Goal: Task Accomplishment & Management: Manage account settings

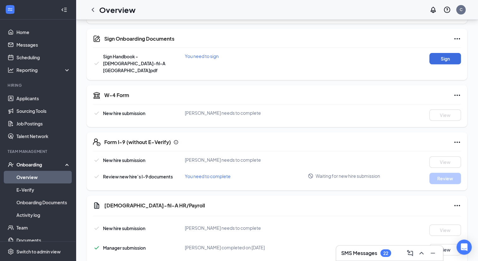
scroll to position [67, 0]
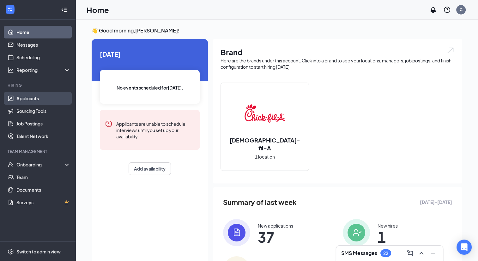
click at [39, 99] on link "Applicants" at bounding box center [43, 98] width 54 height 13
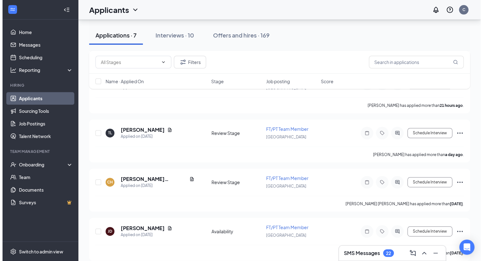
scroll to position [241, 0]
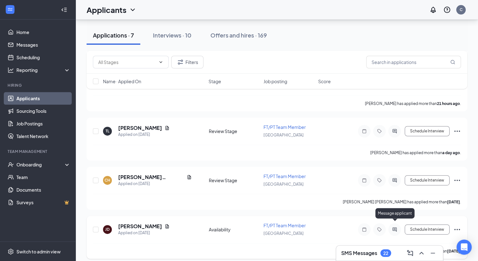
click at [398, 227] on icon "ActiveChat" at bounding box center [395, 229] width 8 height 5
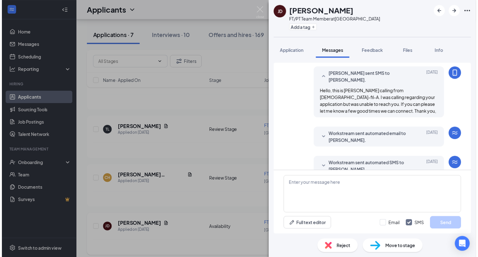
scroll to position [89, 0]
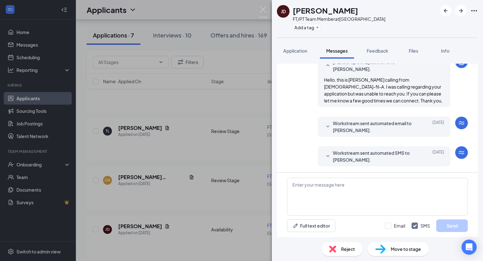
click at [342, 245] on div "Reject" at bounding box center [341, 250] width 41 height 14
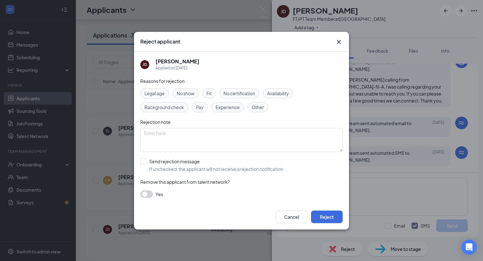
click at [339, 42] on icon "Cross" at bounding box center [339, 42] width 4 height 4
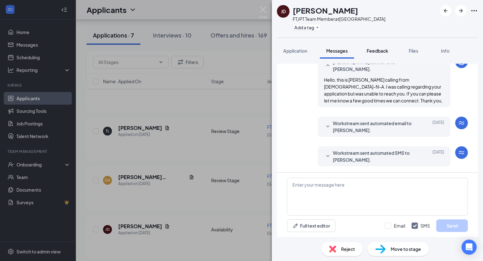
click at [380, 47] on button "Feedback" at bounding box center [377, 51] width 34 height 16
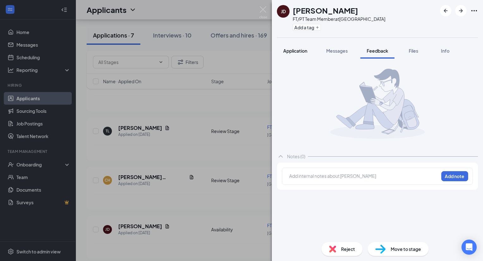
click at [291, 49] on span "Application" at bounding box center [295, 51] width 24 height 6
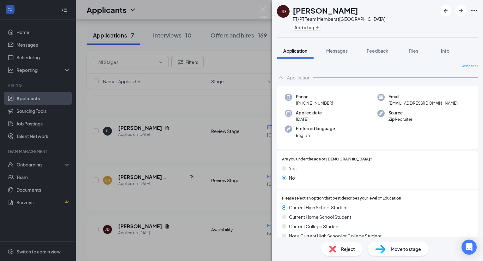
click at [351, 248] on span "Reject" at bounding box center [348, 249] width 14 height 7
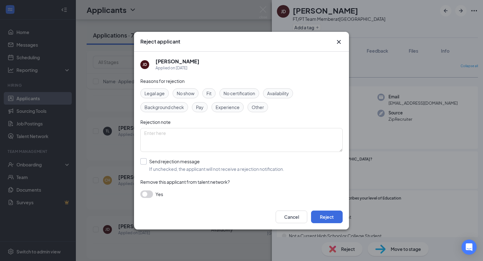
click at [146, 163] on input "Send rejection message If unchecked, the applicant will not receive a rejection…" at bounding box center [212, 166] width 144 height 14
checkbox input "true"
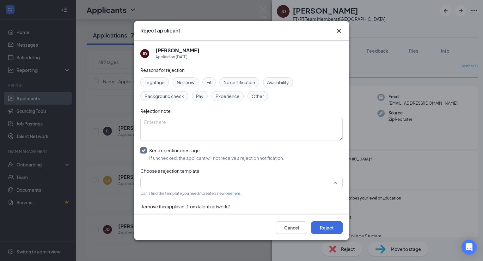
click at [184, 182] on input "search" at bounding box center [239, 182] width 190 height 11
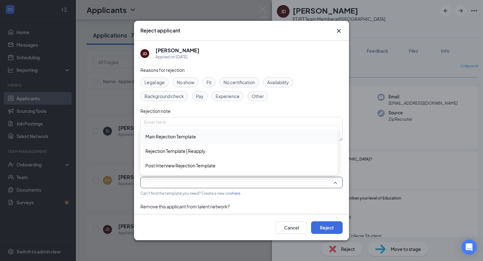
click at [181, 136] on span "Main Rejection Template" at bounding box center [170, 136] width 51 height 7
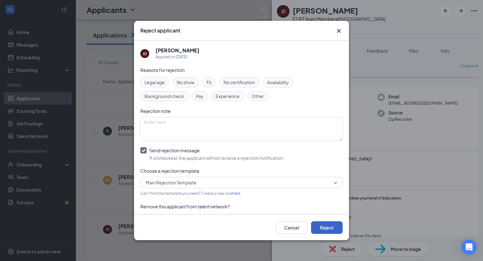
click at [329, 229] on button "Reject" at bounding box center [327, 228] width 32 height 13
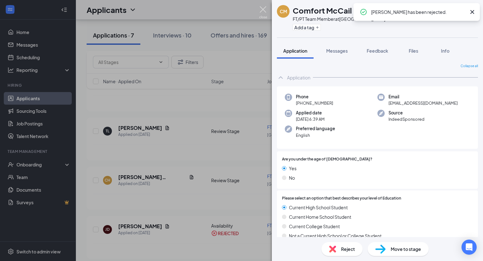
click at [260, 12] on img at bounding box center [263, 12] width 8 height 12
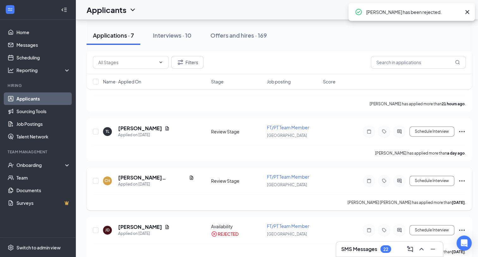
scroll to position [198, 0]
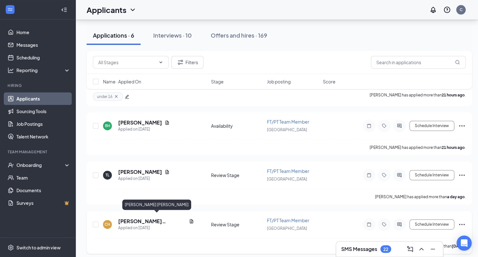
click at [146, 218] on h5 "Connor Heidlebaugh" at bounding box center [152, 221] width 68 height 7
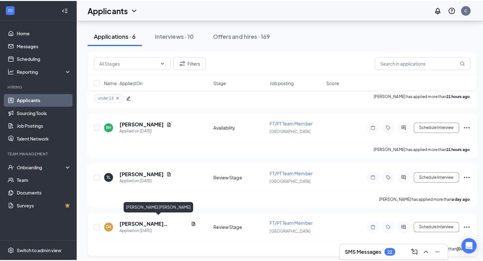
scroll to position [193, 0]
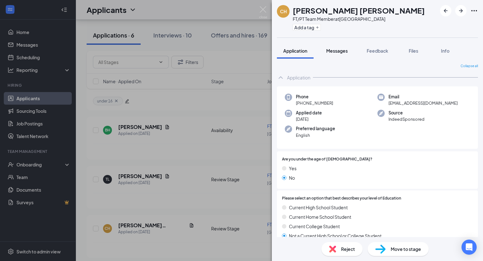
click at [331, 49] on span "Messages" at bounding box center [336, 51] width 21 height 6
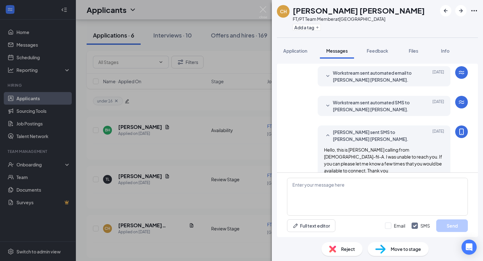
scroll to position [71, 0]
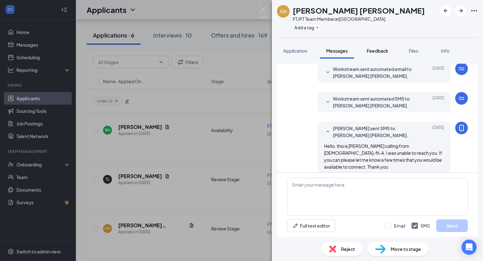
click at [379, 50] on span "Feedback" at bounding box center [376, 51] width 21 height 6
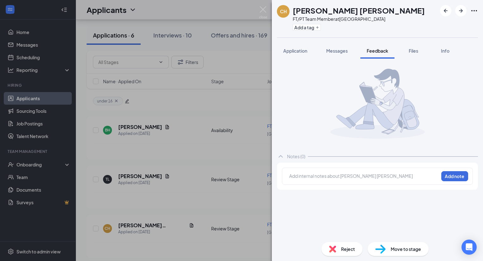
click at [261, 4] on div "CH Connor Heidlebaugh FT/PT Team Member at Indian River Road Add a tag Applicat…" at bounding box center [241, 130] width 483 height 261
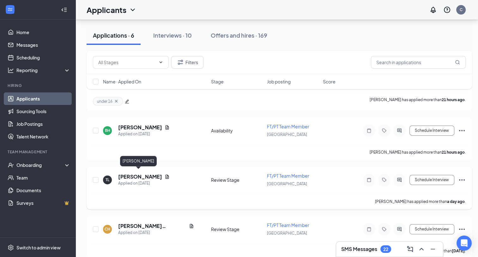
click at [138, 175] on h5 "Teddie Logan" at bounding box center [140, 176] width 44 height 7
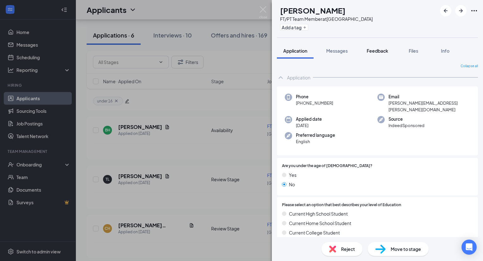
click at [381, 49] on span "Feedback" at bounding box center [376, 51] width 21 height 6
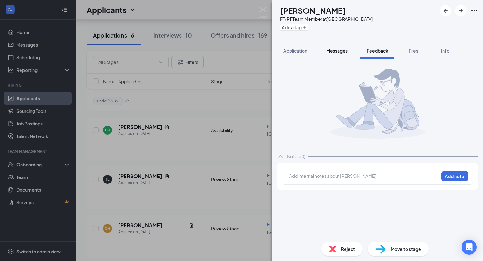
click at [346, 51] on span "Messages" at bounding box center [336, 51] width 21 height 6
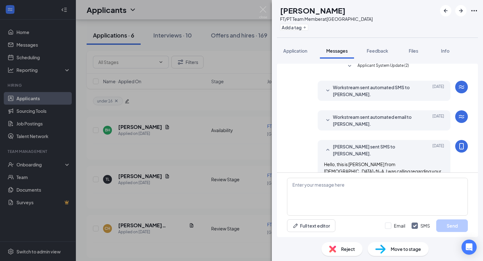
scroll to position [101, 0]
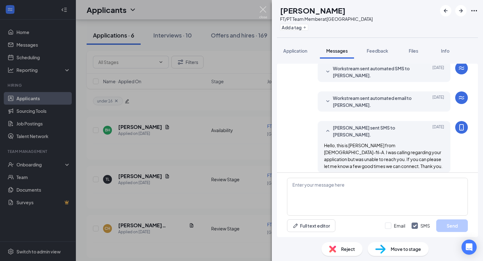
click at [263, 11] on img at bounding box center [263, 12] width 8 height 12
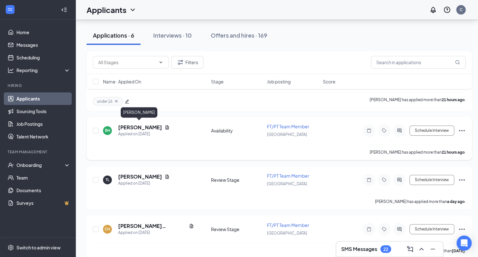
click at [131, 124] on h5 "Brooke Holland" at bounding box center [140, 127] width 44 height 7
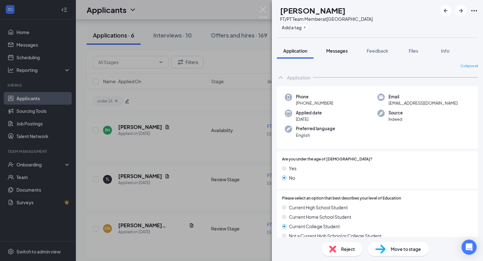
click at [341, 51] on span "Messages" at bounding box center [336, 51] width 21 height 6
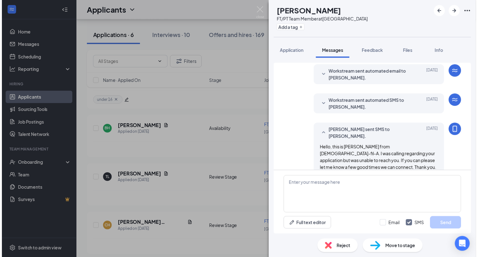
scroll to position [23, 0]
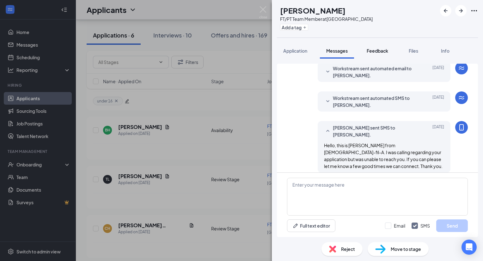
click at [381, 53] on span "Feedback" at bounding box center [376, 51] width 21 height 6
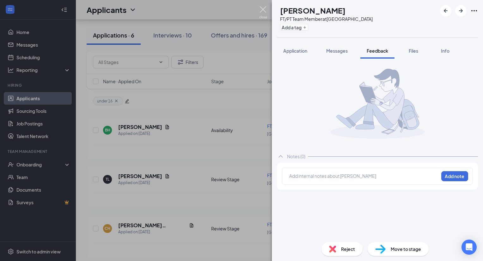
click at [261, 9] on img at bounding box center [263, 12] width 8 height 12
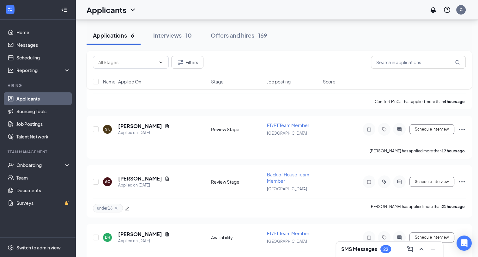
scroll to position [86, 0]
click at [152, 175] on h5 "ASHLEY CARTER" at bounding box center [140, 178] width 44 height 7
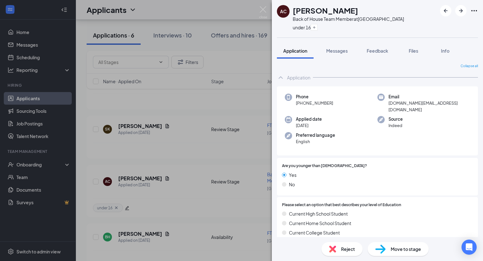
click at [343, 249] on span "Reject" at bounding box center [348, 249] width 14 height 7
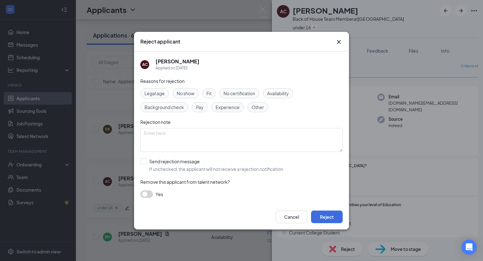
click at [164, 93] on span "Legal age" at bounding box center [154, 93] width 20 height 7
click at [145, 164] on input "Send rejection message If unchecked, the applicant will not receive a rejection…" at bounding box center [212, 166] width 144 height 14
checkbox input "true"
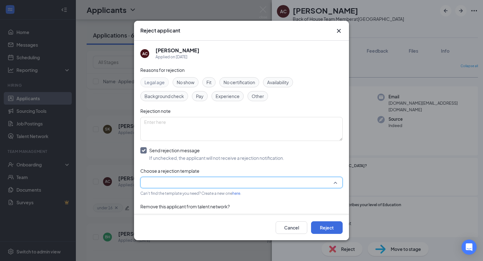
click at [300, 184] on input "search" at bounding box center [239, 182] width 190 height 11
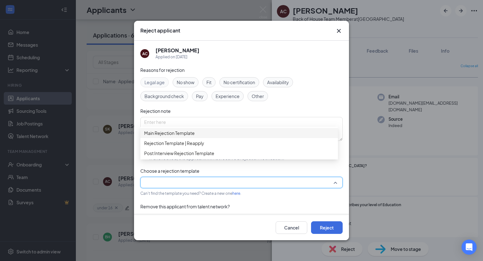
click at [271, 137] on span "Main Rejection Template" at bounding box center [239, 133] width 190 height 7
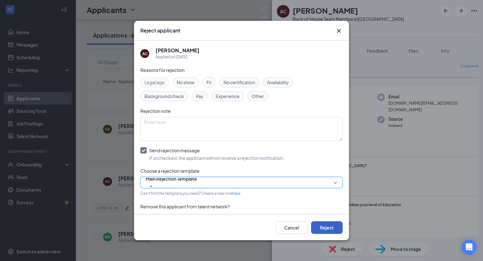
click at [329, 224] on button "Reject" at bounding box center [327, 228] width 32 height 13
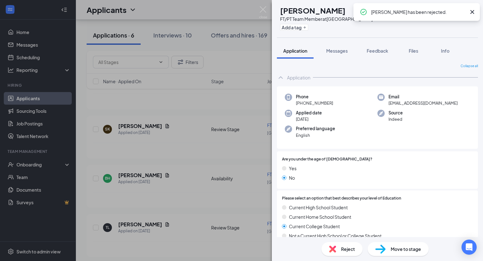
click at [258, 9] on div "BH Brooke Holland FT/PT Team Member at Indian River Road Add a tag Application …" at bounding box center [241, 130] width 483 height 261
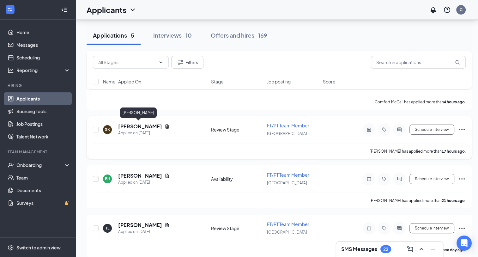
click at [140, 123] on h5 "shaliyah king" at bounding box center [140, 126] width 44 height 7
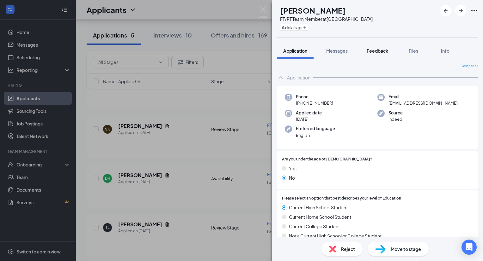
click at [385, 53] on span "Feedback" at bounding box center [376, 51] width 21 height 6
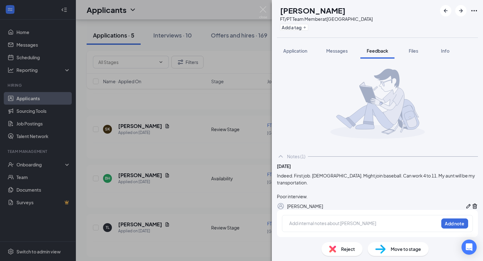
click at [352, 247] on span "Reject" at bounding box center [348, 249] width 14 height 7
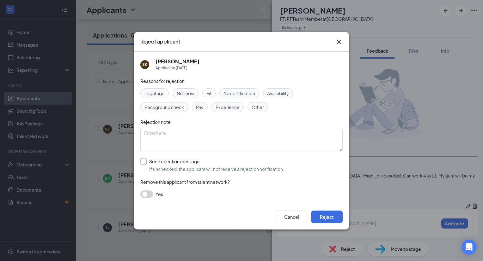
click at [143, 162] on input "Send rejection message If unchecked, the applicant will not receive a rejection…" at bounding box center [212, 166] width 144 height 14
checkbox input "true"
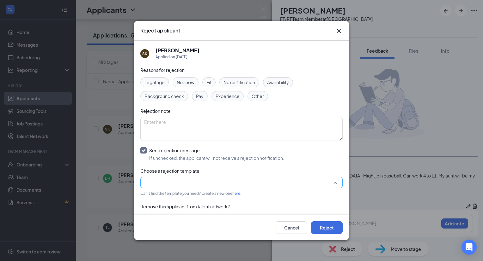
click at [199, 181] on input "search" at bounding box center [239, 182] width 190 height 11
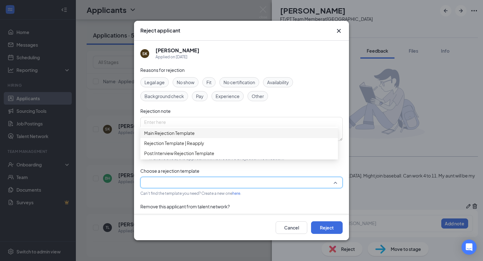
click at [194, 137] on span "Main Rejection Template" at bounding box center [169, 133] width 51 height 7
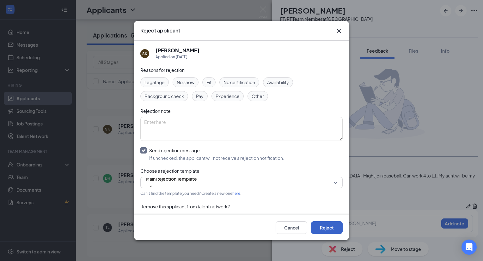
click at [319, 224] on button "Reject" at bounding box center [327, 228] width 32 height 13
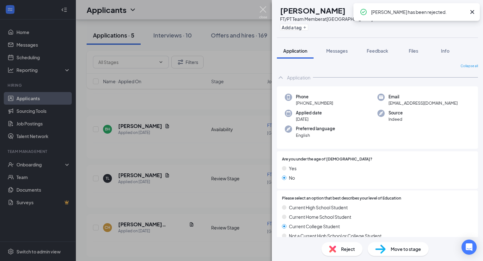
click at [261, 9] on img at bounding box center [263, 12] width 8 height 12
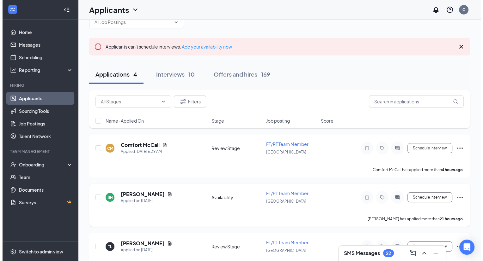
scroll to position [11, 0]
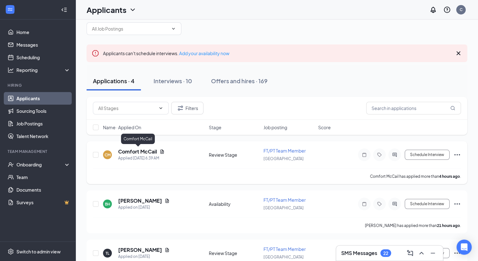
click at [148, 151] on h5 "Comfort McCail" at bounding box center [137, 151] width 39 height 7
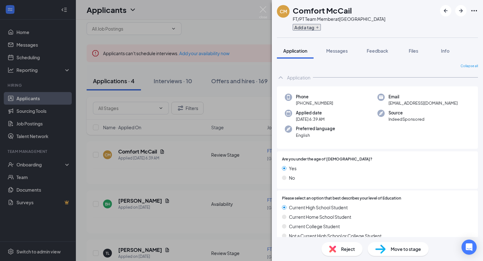
click at [307, 30] on button "Add a tag" at bounding box center [306, 27] width 28 height 7
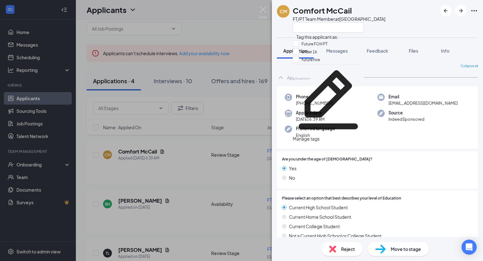
click at [309, 56] on div "under 16" at bounding box center [327, 52] width 71 height 8
checkbox input "true"
click at [372, 161] on div at bounding box center [422, 160] width 100 height 6
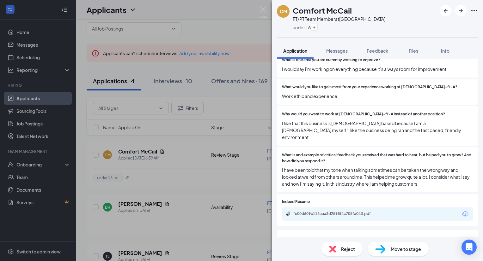
scroll to position [337, 0]
click at [354, 212] on div "fe00d609c116aaa3d2598f4c705fa043.pdf" at bounding box center [337, 214] width 88 height 5
click at [335, 50] on span "Messages" at bounding box center [336, 51] width 21 height 6
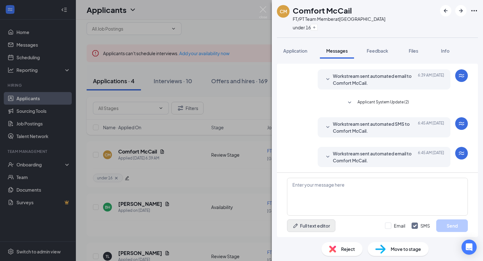
scroll to position [16, 0]
click at [322, 193] on textarea at bounding box center [377, 197] width 181 height 38
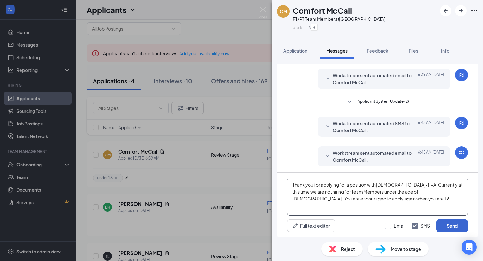
type textarea "Thank you for applying for a position with Chick-fil-A. Currently at this time …"
click at [458, 227] on button "Send" at bounding box center [452, 226] width 32 height 13
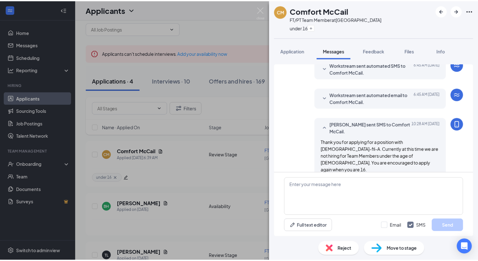
scroll to position [78, 0]
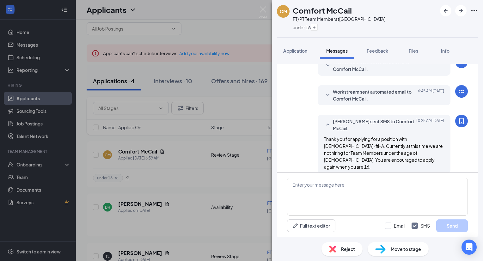
click at [341, 250] on span "Reject" at bounding box center [348, 249] width 14 height 7
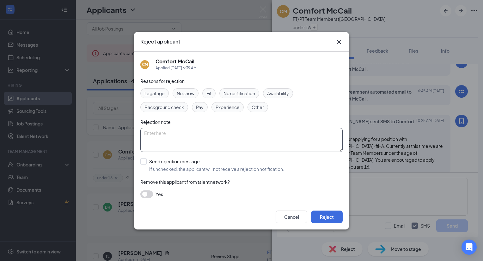
click at [155, 132] on textarea at bounding box center [241, 140] width 202 height 24
type textarea "u"
click at [337, 41] on icon "Cross" at bounding box center [339, 42] width 4 height 4
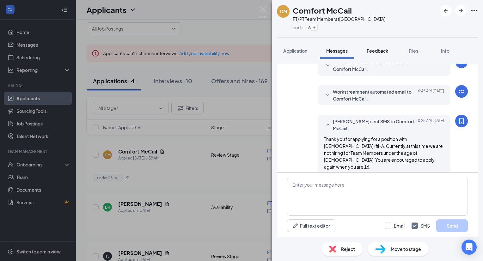
click at [376, 52] on span "Feedback" at bounding box center [376, 51] width 21 height 6
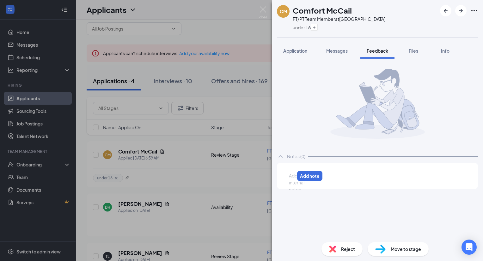
click at [294, 177] on div at bounding box center [291, 176] width 5 height 7
click at [448, 175] on button "Add note" at bounding box center [454, 176] width 27 height 10
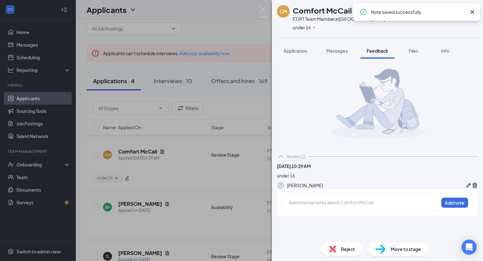
click at [339, 253] on div "Reject" at bounding box center [341, 250] width 41 height 14
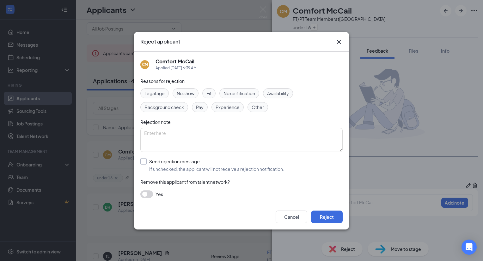
click at [141, 164] on input "Send rejection message If unchecked, the applicant will not receive a rejection…" at bounding box center [212, 166] width 144 height 14
checkbox input "true"
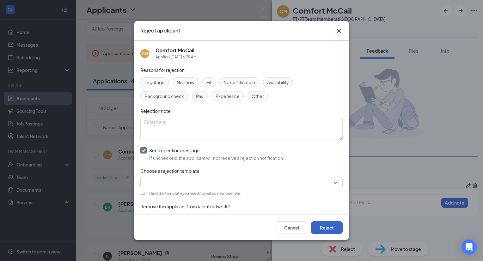
click at [325, 225] on button "Reject" at bounding box center [327, 228] width 32 height 13
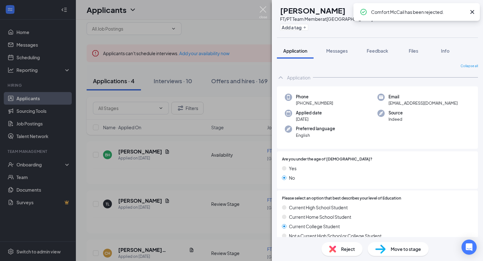
click at [261, 10] on img at bounding box center [263, 12] width 8 height 12
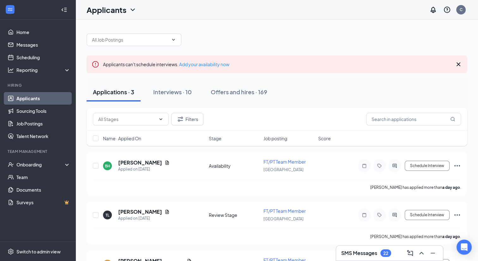
click at [352, 253] on h3 "SMS Messages" at bounding box center [359, 253] width 36 height 7
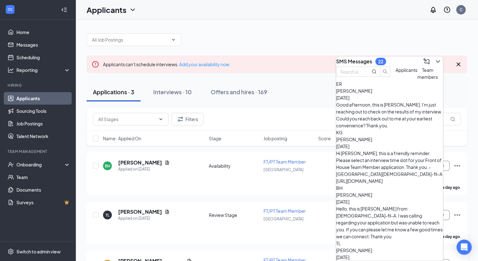
click at [270, 42] on div at bounding box center [277, 36] width 381 height 19
click at [45, 112] on link "Sourcing Tools" at bounding box center [43, 111] width 54 height 13
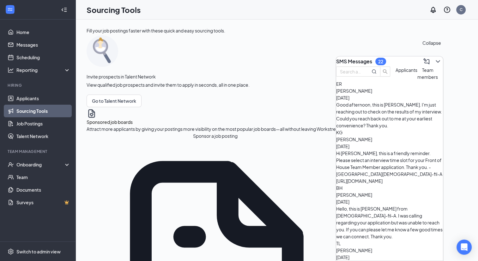
click at [434, 58] on icon "ChevronDown" at bounding box center [438, 62] width 8 height 8
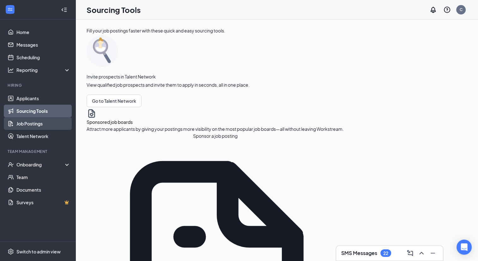
click at [48, 125] on link "Job Postings" at bounding box center [43, 123] width 54 height 13
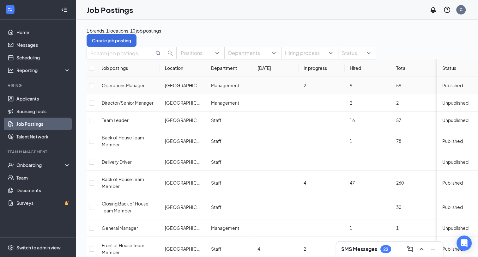
click at [132, 88] on span "Operations Manager" at bounding box center [123, 85] width 43 height 6
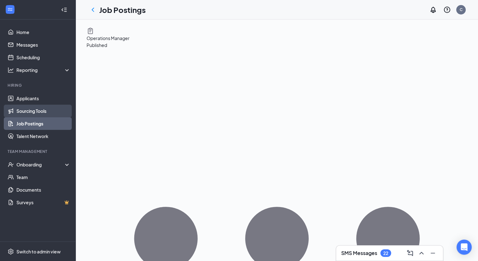
click at [48, 114] on link "Sourcing Tools" at bounding box center [43, 111] width 54 height 13
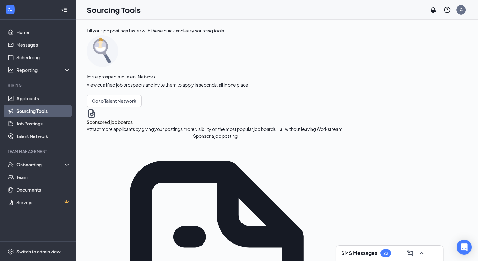
click at [363, 254] on h3 "SMS Messages" at bounding box center [359, 253] width 36 height 7
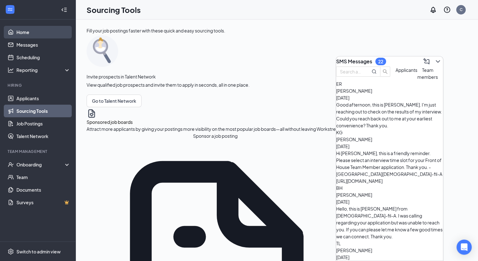
click at [43, 33] on link "Home" at bounding box center [43, 32] width 54 height 13
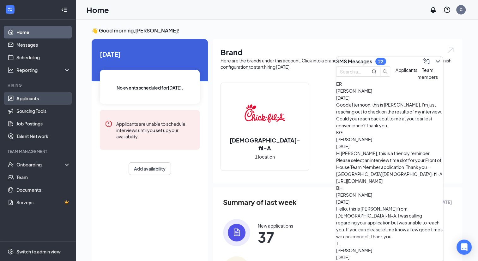
click at [43, 98] on link "Applicants" at bounding box center [43, 98] width 54 height 13
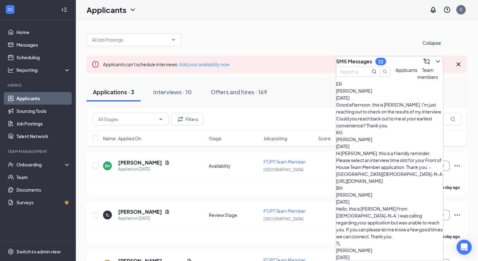
click at [435, 61] on icon "ChevronDown" at bounding box center [438, 62] width 8 height 8
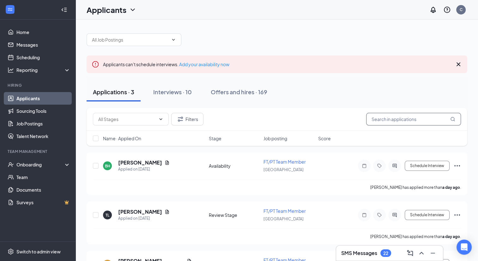
click at [401, 118] on input "text" at bounding box center [413, 119] width 95 height 13
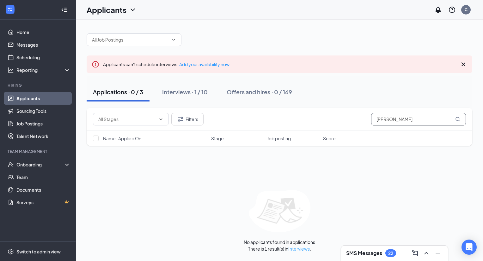
type input "elijah"
click at [304, 249] on link "Interviews" at bounding box center [298, 249] width 21 height 6
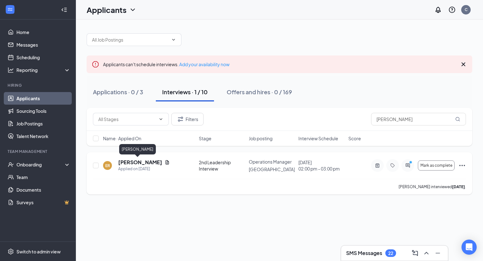
click at [135, 161] on h5 "Elijah Ruiz" at bounding box center [140, 162] width 44 height 7
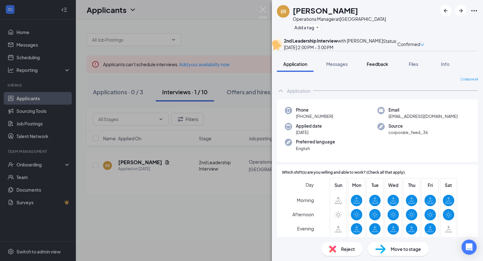
click at [377, 72] on button "Feedback" at bounding box center [377, 64] width 34 height 16
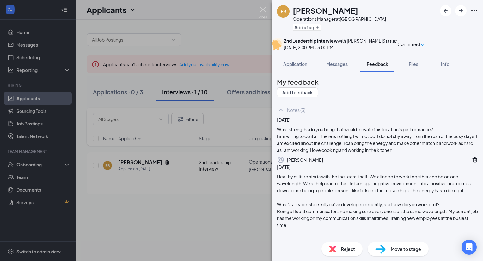
click at [261, 8] on img at bounding box center [263, 12] width 8 height 12
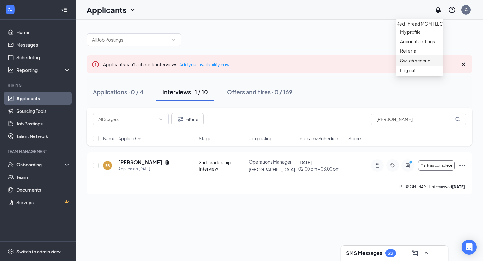
click at [420, 63] on link "Switch account" at bounding box center [416, 61] width 32 height 6
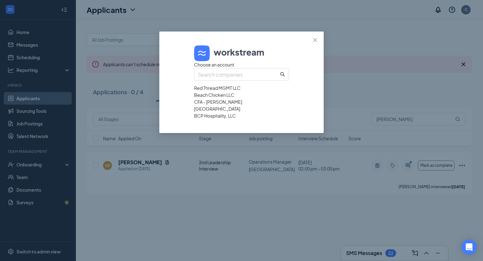
click at [256, 99] on div "Beach Chicken LLC" at bounding box center [241, 95] width 95 height 7
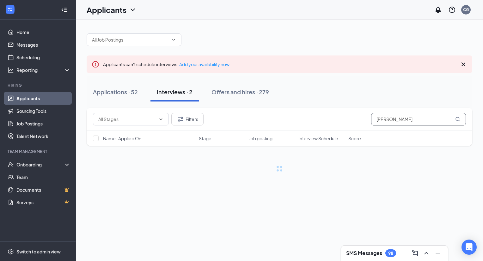
click at [384, 121] on input "[PERSON_NAME]" at bounding box center [418, 119] width 95 height 13
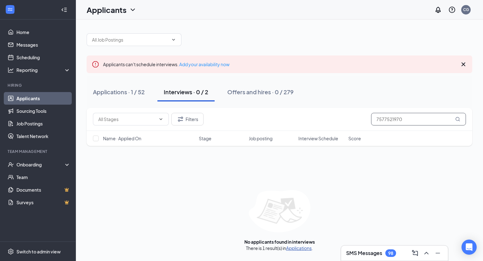
type input "7577521970"
click at [301, 248] on link "Applications" at bounding box center [299, 249] width 26 height 6
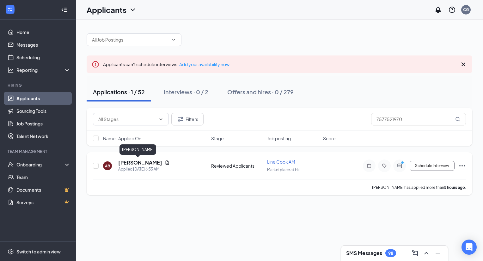
click at [136, 164] on h5 "Ashley Bell" at bounding box center [140, 162] width 44 height 7
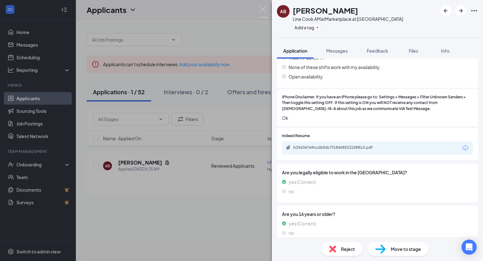
scroll to position [438, 0]
click at [328, 146] on div "b256367e9ccd65dc7f1846852315881d.pdf" at bounding box center [337, 148] width 88 height 5
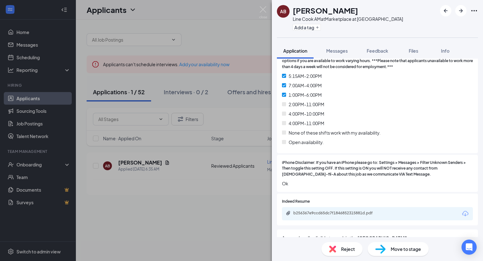
scroll to position [375, 0]
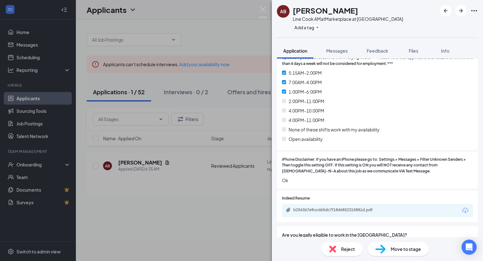
click at [340, 251] on div "Reject" at bounding box center [341, 250] width 41 height 14
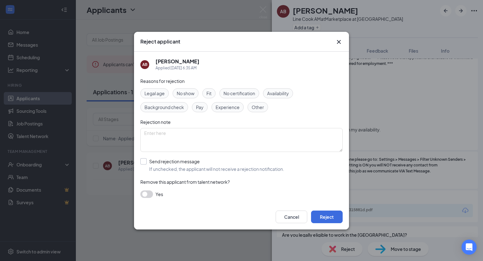
click at [146, 163] on input "Send rejection message If unchecked, the applicant will not receive a rejection…" at bounding box center [212, 166] width 144 height 14
checkbox input "true"
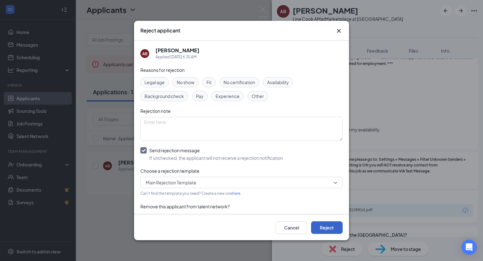
click at [334, 224] on button "Reject" at bounding box center [327, 228] width 32 height 13
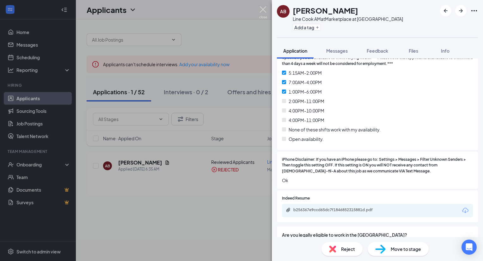
click at [263, 9] on img at bounding box center [263, 12] width 8 height 12
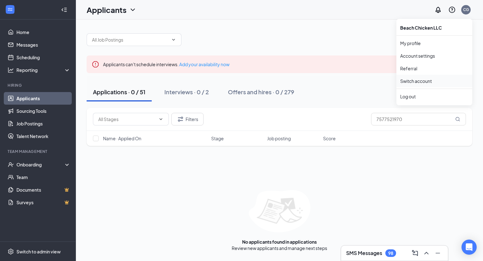
click at [431, 79] on link "Switch account" at bounding box center [416, 81] width 32 height 6
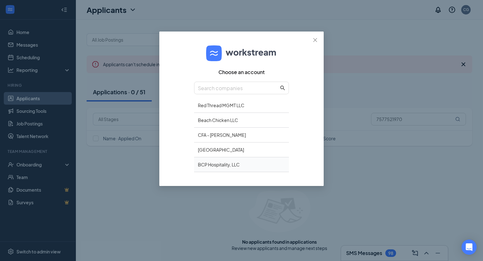
click at [245, 163] on div "BCP Hospitality, LLC" at bounding box center [241, 165] width 95 height 15
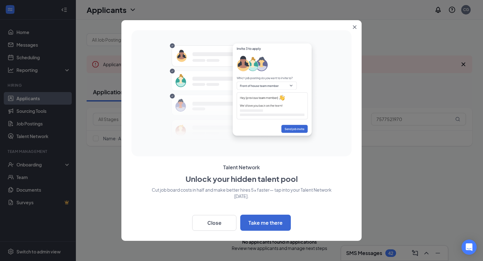
click at [356, 28] on button "Close" at bounding box center [355, 25] width 11 height 11
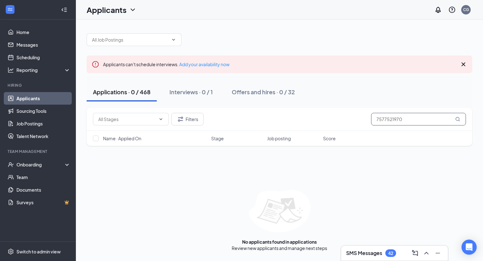
click at [388, 116] on input "7577521970" at bounding box center [418, 119] width 95 height 13
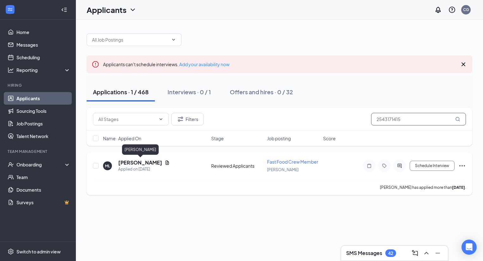
type input "2543171415"
click at [159, 164] on h5 "Matthew Lahmann" at bounding box center [140, 162] width 44 height 7
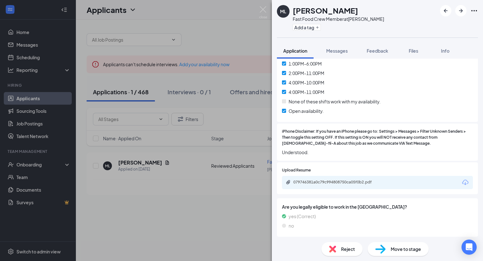
scroll to position [371, 0]
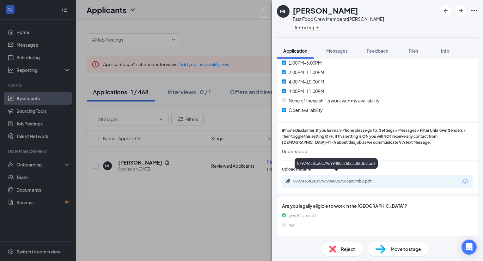
click at [330, 179] on div "079746381a0c79c994808750ca05f0b2.pdf" at bounding box center [337, 181] width 88 height 5
click at [351, 248] on span "Reject" at bounding box center [348, 249] width 14 height 7
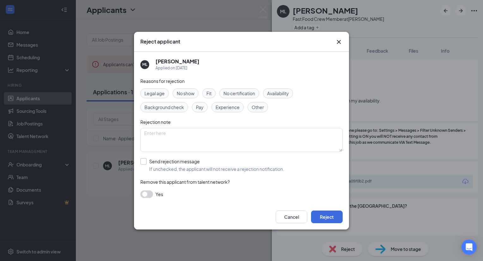
click at [143, 163] on input "Send rejection message If unchecked, the applicant will not receive a rejection…" at bounding box center [212, 166] width 144 height 14
checkbox input "true"
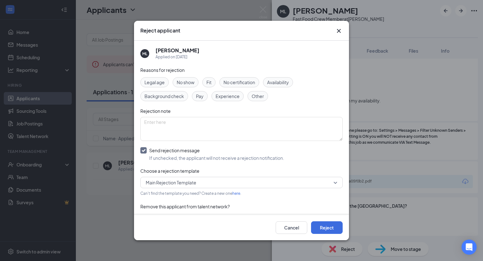
click at [340, 33] on icon "Cross" at bounding box center [339, 31] width 4 height 4
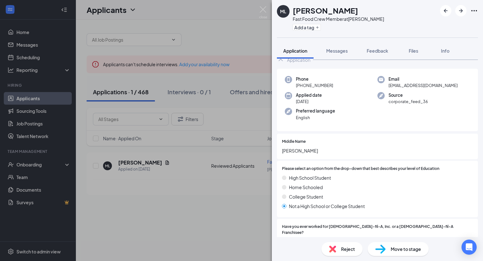
scroll to position [0, 0]
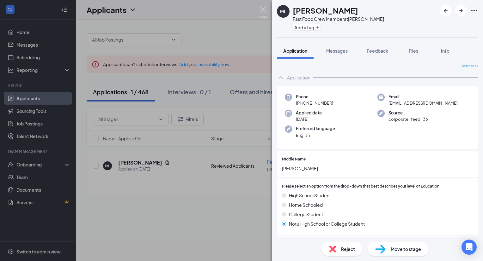
click at [263, 8] on img at bounding box center [263, 12] width 8 height 12
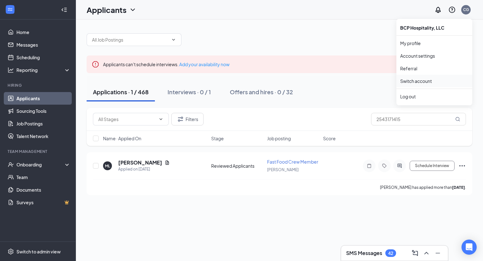
click at [427, 78] on link "Switch account" at bounding box center [416, 81] width 32 height 6
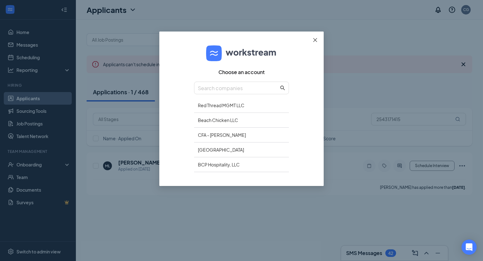
click at [314, 41] on icon "close" at bounding box center [314, 40] width 5 height 5
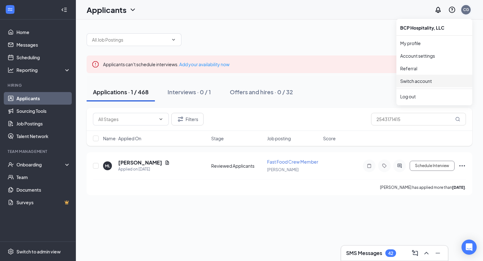
click at [465, 11] on div "CG" at bounding box center [466, 9] width 6 height 5
click at [425, 83] on link "Switch account" at bounding box center [416, 81] width 32 height 6
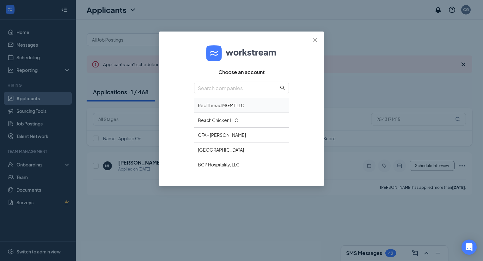
click at [247, 106] on div "Red Thread MGMT LLC" at bounding box center [241, 105] width 95 height 15
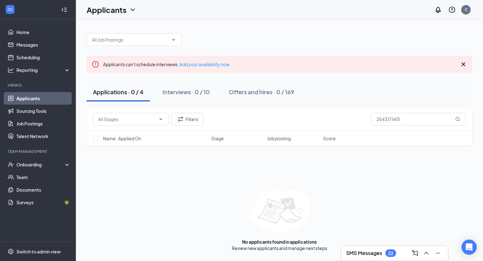
click at [357, 254] on h3 "SMS Messages" at bounding box center [364, 253] width 36 height 7
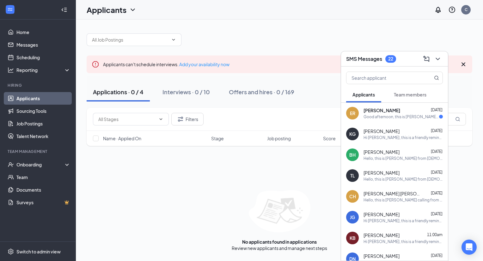
click at [383, 117] on div "Good afternoon, this is [PERSON_NAME]. I'm just reaching out to check on the re…" at bounding box center [400, 116] width 75 height 5
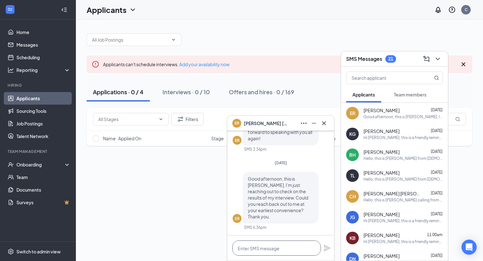
click at [274, 253] on textarea at bounding box center [276, 248] width 88 height 15
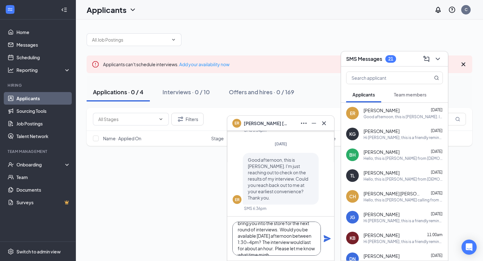
scroll to position [25, 0]
type textarea "Hello Elijah, this is Chrisanne. We would like to bring you into the store for …"
click at [327, 240] on icon "Plane" at bounding box center [326, 239] width 7 height 7
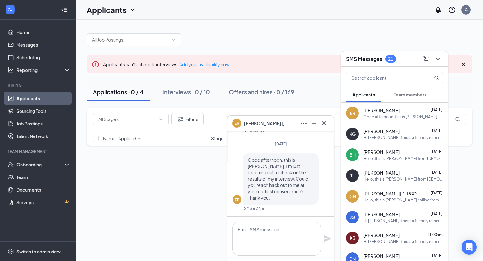
scroll to position [0, 0]
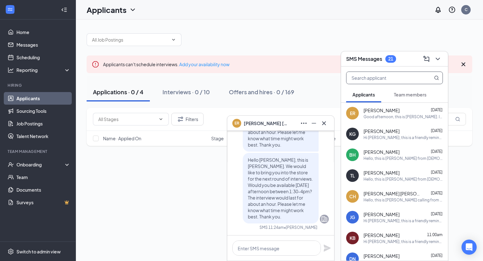
click at [373, 81] on input "text" at bounding box center [383, 78] width 75 height 12
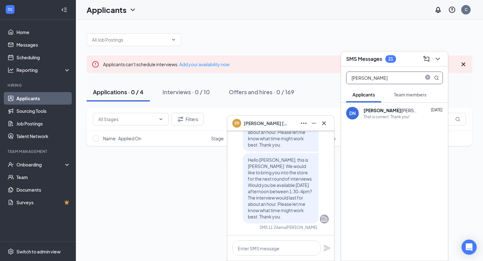
type input "doug"
click at [400, 116] on div "That is correct. Thank you!" at bounding box center [386, 116] width 46 height 5
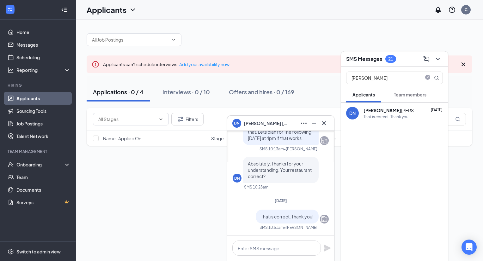
click at [266, 122] on span "Doug Nesmith" at bounding box center [265, 123] width 44 height 7
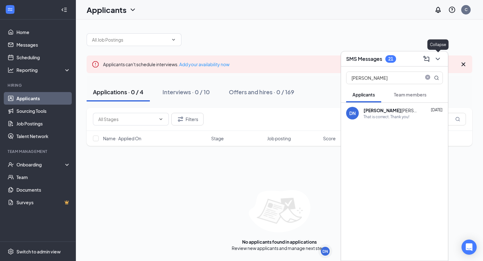
click at [435, 58] on icon "ChevronDown" at bounding box center [438, 59] width 8 height 8
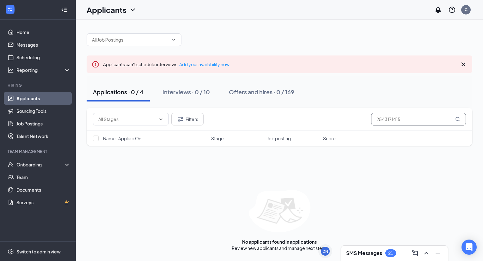
click at [402, 118] on input "2543171415" at bounding box center [418, 119] width 95 height 13
type input "doug n"
click at [296, 250] on link "Interviews" at bounding box center [298, 249] width 21 height 6
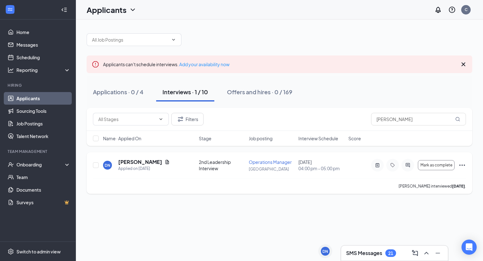
click at [408, 168] on div at bounding box center [407, 165] width 13 height 13
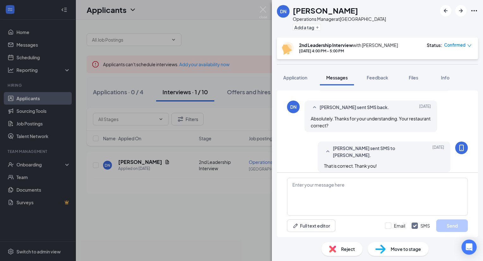
scroll to position [356, 0]
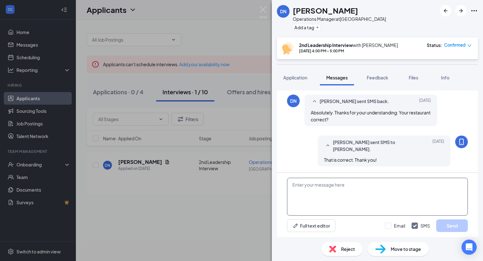
click at [369, 195] on textarea at bounding box center [377, 197] width 181 height 38
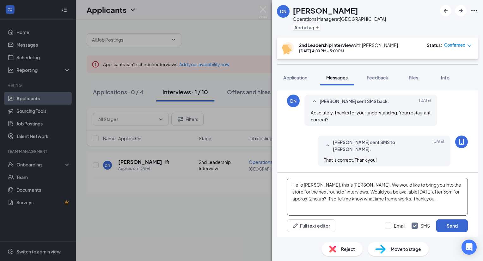
type textarea "Hello Doug, this is Chrisanne. We would like to bring you into the store for th…"
click at [453, 226] on button "Send" at bounding box center [452, 226] width 32 height 13
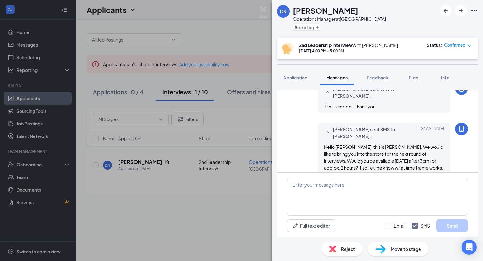
scroll to position [411, 0]
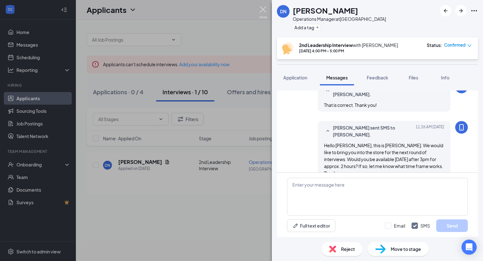
click at [260, 9] on img at bounding box center [263, 12] width 8 height 12
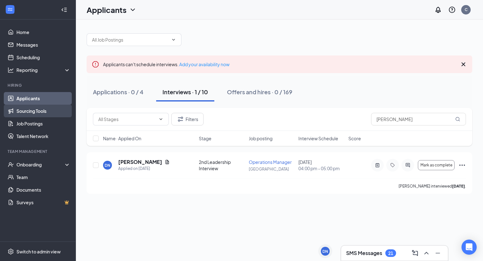
click at [48, 112] on link "Sourcing Tools" at bounding box center [43, 111] width 54 height 13
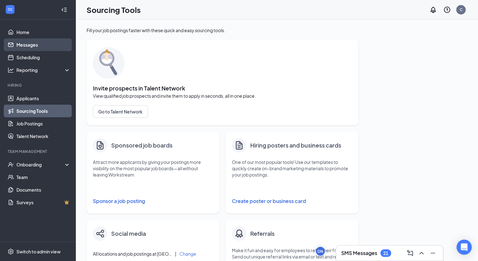
click at [39, 45] on link "Messages" at bounding box center [43, 45] width 54 height 13
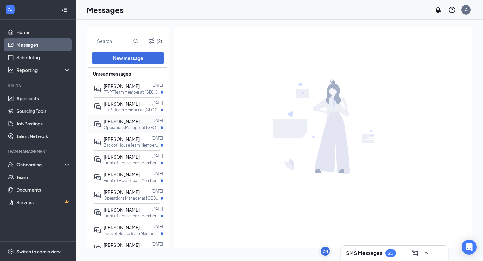
click at [131, 130] on p "Operations Manager at Indian River Road" at bounding box center [132, 127] width 57 height 5
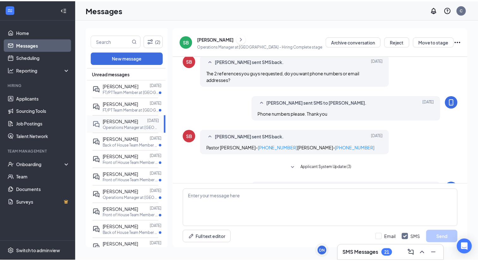
scroll to position [138, 0]
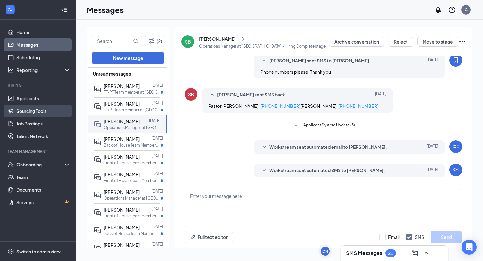
click at [49, 114] on link "Sourcing Tools" at bounding box center [43, 111] width 54 height 13
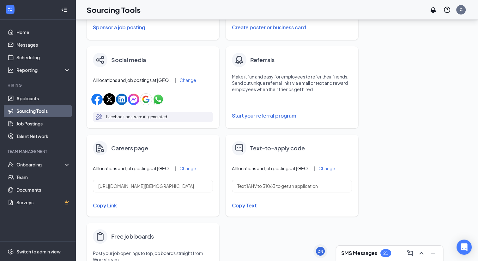
scroll to position [232, 0]
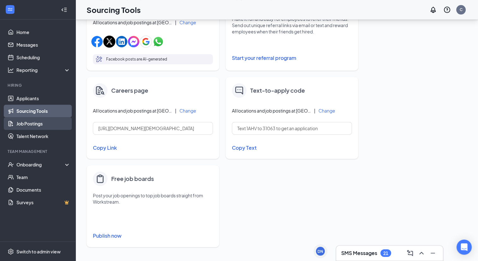
click at [33, 121] on link "Job Postings" at bounding box center [43, 123] width 54 height 13
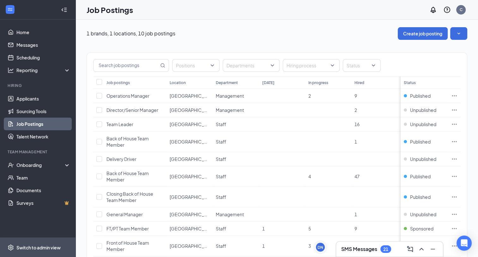
click at [27, 250] on div "Switch to admin view" at bounding box center [38, 247] width 44 height 6
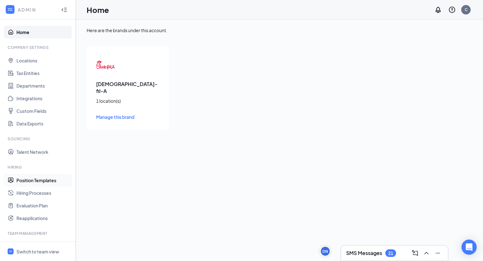
click at [49, 180] on link "Position Templates" at bounding box center [43, 180] width 54 height 13
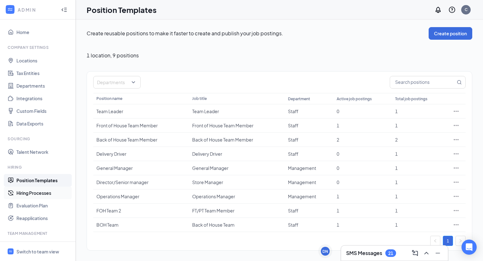
click at [44, 194] on link "Hiring Processes" at bounding box center [43, 193] width 54 height 13
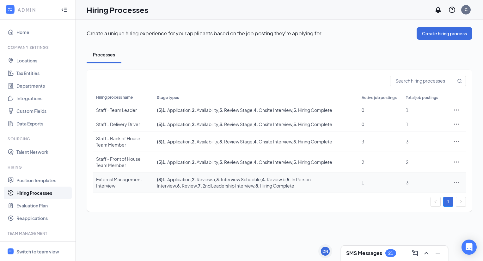
click at [122, 181] on div "External Management Interview" at bounding box center [123, 183] width 54 height 13
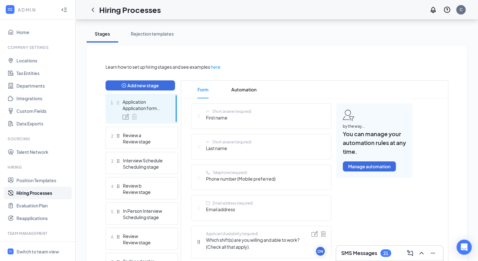
scroll to position [107, 0]
click at [156, 143] on div "Review stage" at bounding box center [146, 141] width 46 height 6
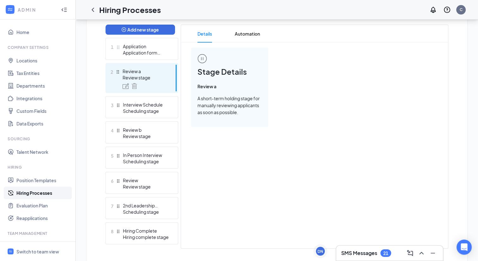
scroll to position [176, 0]
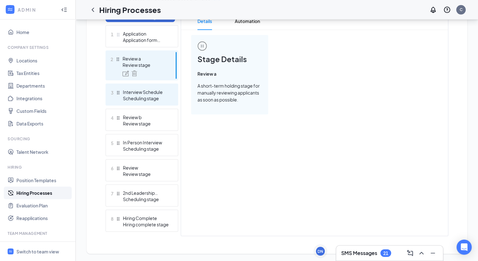
click at [165, 100] on div "Scheduling stage" at bounding box center [146, 98] width 46 height 6
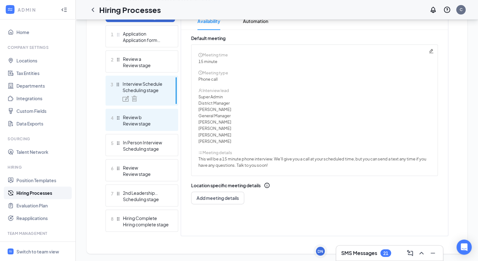
click at [161, 119] on div "Review b" at bounding box center [146, 117] width 46 height 6
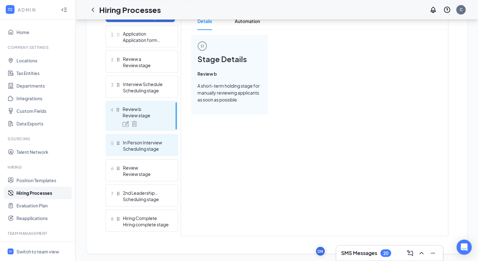
click at [157, 147] on div "Scheduling stage" at bounding box center [146, 149] width 46 height 6
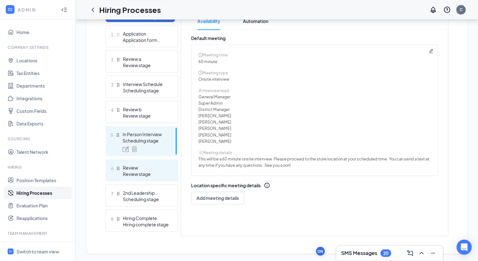
click at [152, 170] on div "Review" at bounding box center [146, 168] width 46 height 6
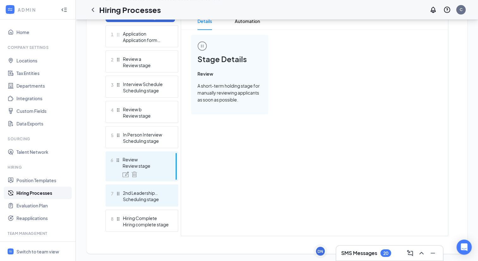
click at [150, 199] on div "Scheduling stage" at bounding box center [146, 199] width 46 height 6
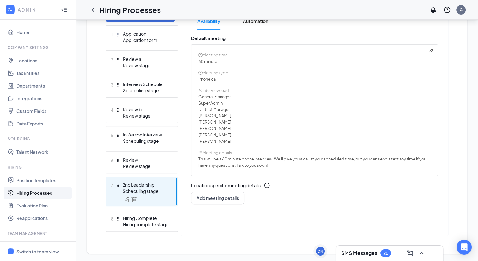
click at [211, 81] on div "Phone call" at bounding box center [314, 79] width 232 height 6
click at [431, 52] on icon "Pencil" at bounding box center [431, 51] width 5 height 5
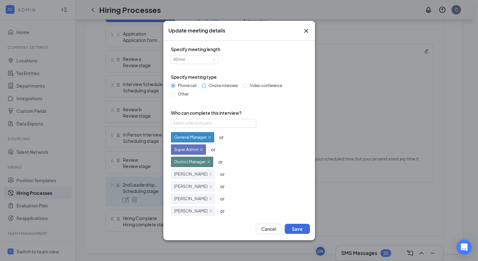
click at [205, 87] on input "Onsite interview" at bounding box center [203, 86] width 4 height 4
radio input "true"
radio input "false"
type textarea "This will be a 60 minute onsite interview. Please proceed to the store location…"
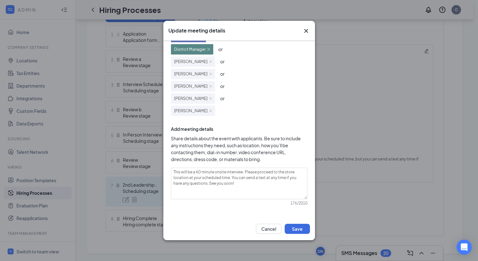
scroll to position [113, 0]
click at [301, 227] on button "Save" at bounding box center [297, 229] width 25 height 10
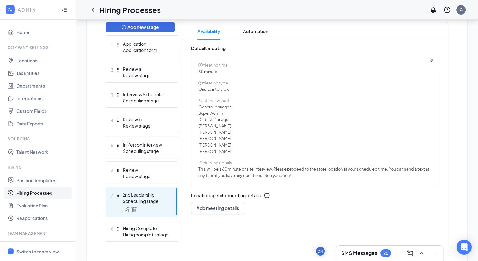
scroll to position [165, 0]
click at [149, 230] on div "Hiring Complete" at bounding box center [146, 228] width 46 height 6
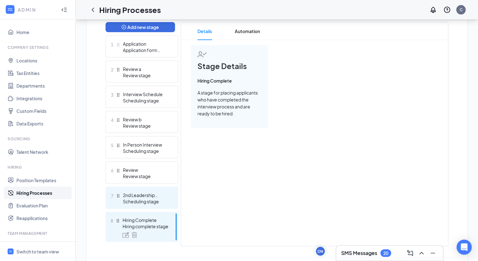
click at [148, 206] on div "7 2nd Leadership Interview Scheduling stage" at bounding box center [141, 198] width 73 height 22
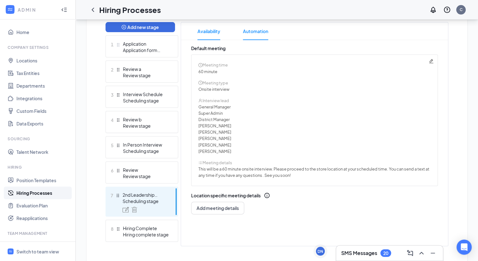
click at [261, 31] on span "Automation" at bounding box center [255, 31] width 25 height 18
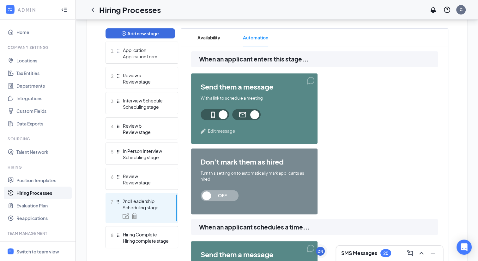
scroll to position [159, 0]
click at [133, 206] on div "Scheduling stage" at bounding box center [146, 208] width 46 height 6
click at [362, 254] on h3 "SMS Messages" at bounding box center [359, 253] width 36 height 7
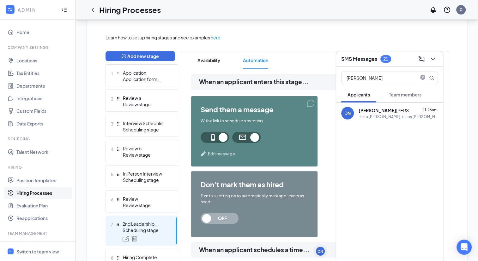
scroll to position [136, 0]
click at [434, 59] on icon "ChevronDown" at bounding box center [433, 59] width 8 height 8
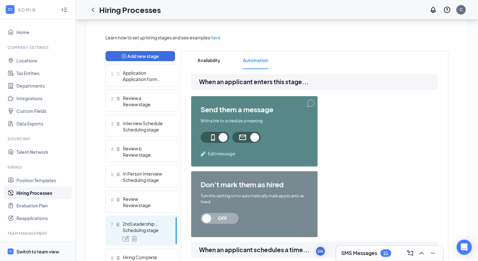
click at [37, 248] on span "Switch to team view" at bounding box center [43, 251] width 54 height 19
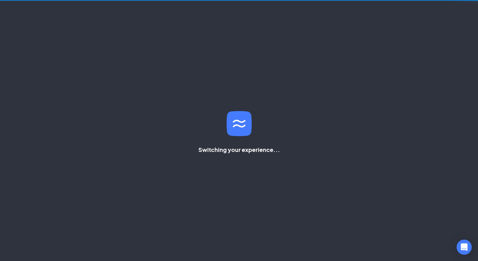
scroll to position [47, 0]
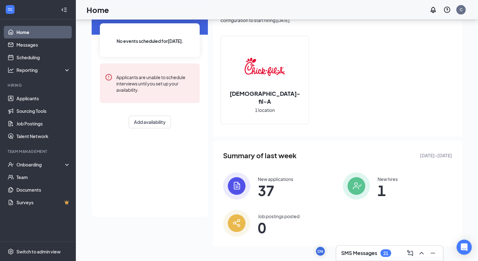
click at [348, 255] on h3 "SMS Messages" at bounding box center [359, 253] width 36 height 7
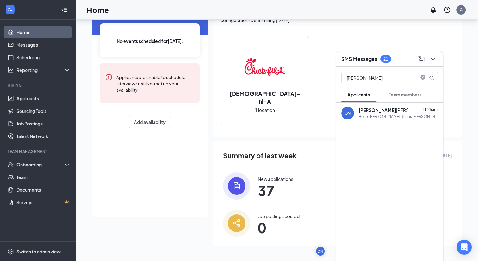
click at [363, 96] on span "Applicants" at bounding box center [358, 95] width 22 height 6
click at [389, 95] on span "Team members" at bounding box center [405, 95] width 33 height 6
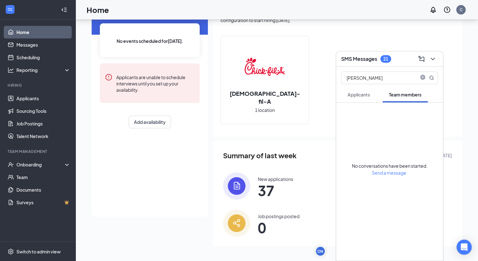
click at [369, 97] on span "Applicants" at bounding box center [358, 95] width 22 height 6
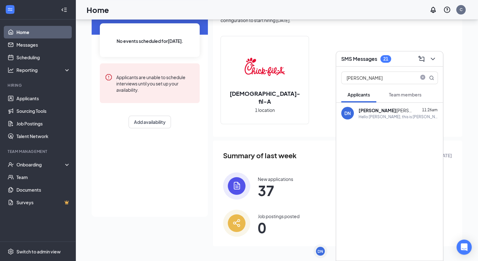
click at [365, 58] on h3 "SMS Messages" at bounding box center [359, 59] width 36 height 7
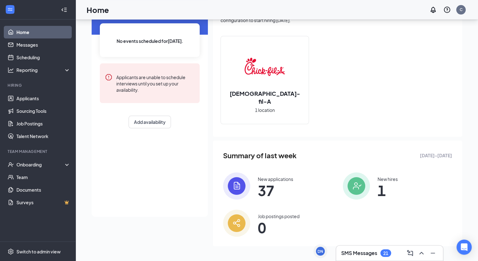
click at [355, 253] on h3 "SMS Messages" at bounding box center [359, 253] width 36 height 7
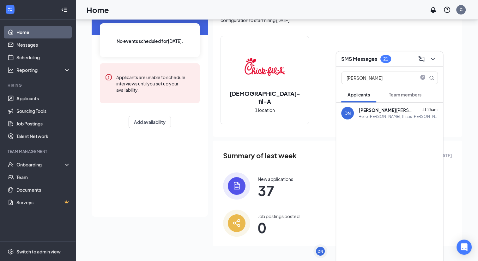
click at [379, 119] on div "Hello Doug, this is Chrisanne. We would like to bring you into the store for th…" at bounding box center [397, 116] width 79 height 5
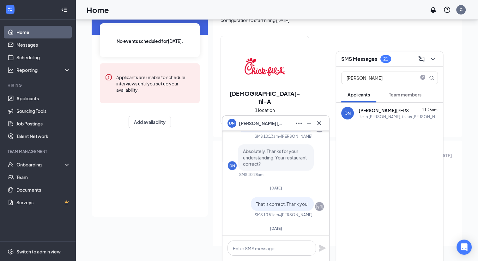
scroll to position [-75, 0]
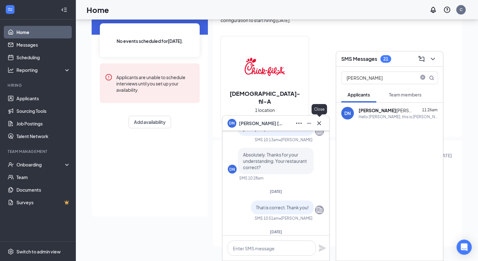
click at [318, 125] on icon "Cross" at bounding box center [319, 124] width 8 height 8
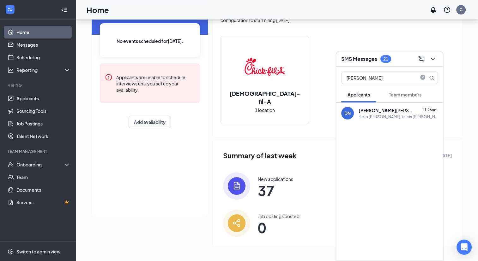
click at [163, 236] on div "Today No events scheduled for today . Applicants are unable to schedule intervi…" at bounding box center [277, 123] width 370 height 262
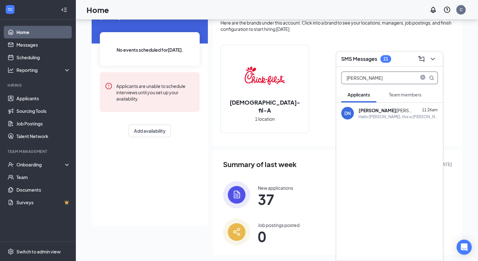
drag, startPoint x: 368, startPoint y: 78, endPoint x: 254, endPoint y: 78, distance: 114.3
click at [254, 78] on div "SMS Messages 21 doug Applicants Team members DN Doug Nesmith 11:26am Hello Doug…" at bounding box center [277, 126] width 402 height 289
type input "elijah"
click at [366, 114] on div "Saturday at 2pm is fine. Thank you very much" at bounding box center [395, 116] width 74 height 5
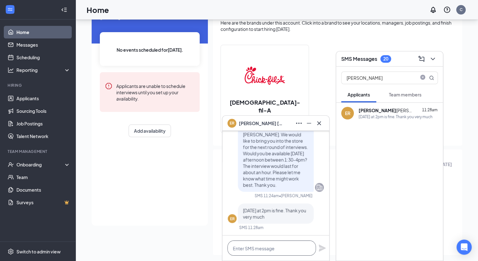
click at [281, 249] on textarea at bounding box center [271, 248] width 88 height 15
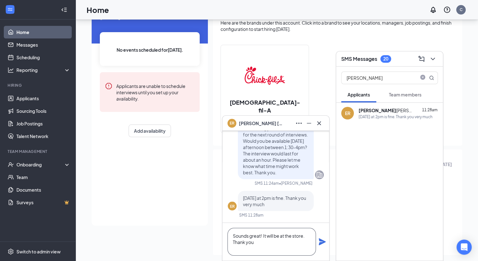
type textarea "Sounds great! It will be at the store. Thank you"
click at [321, 243] on icon "Plane" at bounding box center [322, 242] width 7 height 7
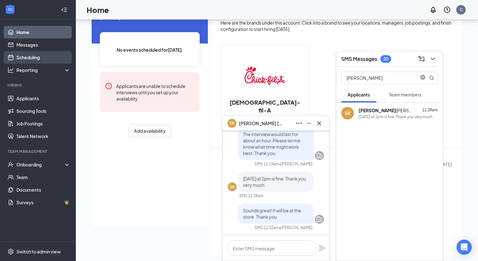
click at [36, 61] on link "Scheduling" at bounding box center [43, 57] width 54 height 13
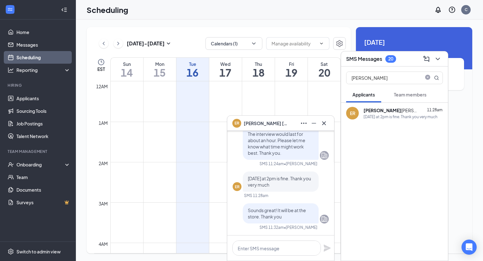
scroll to position [310, 0]
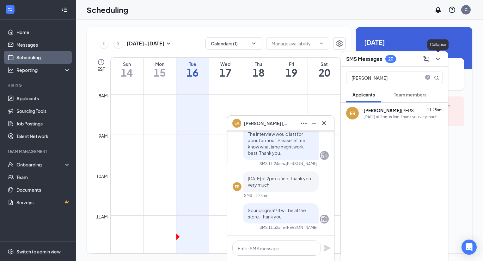
click at [438, 60] on icon "ChevronDown" at bounding box center [438, 59] width 8 height 8
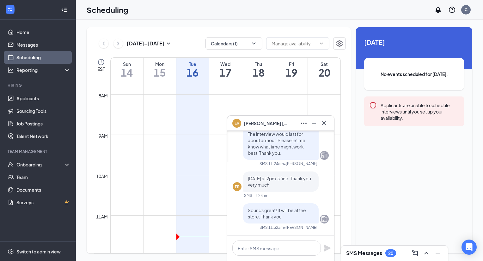
click at [253, 124] on span "Elijah Ruiz" at bounding box center [265, 123] width 44 height 7
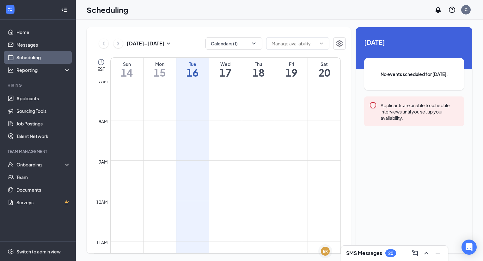
scroll to position [284, 0]
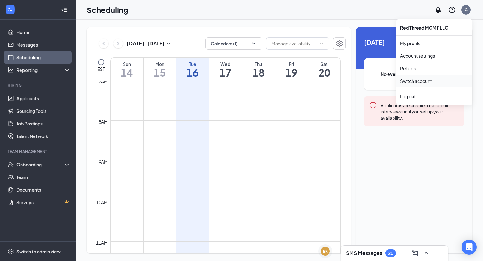
click at [431, 81] on link "Switch account" at bounding box center [416, 81] width 32 height 6
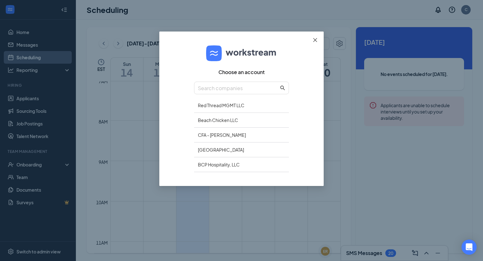
click at [316, 41] on icon "close" at bounding box center [315, 40] width 4 height 4
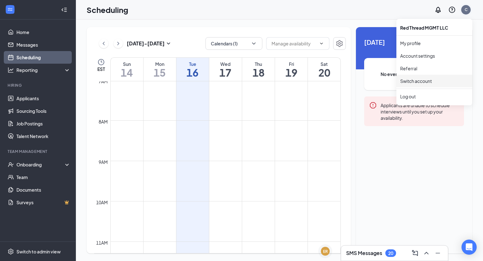
click at [465, 6] on div "C" at bounding box center [465, 9] width 9 height 9
click at [422, 96] on div "Log out" at bounding box center [434, 96] width 68 height 6
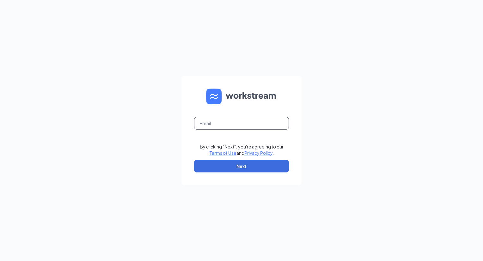
click at [236, 125] on input "text" at bounding box center [241, 123] width 95 height 13
type input "[EMAIL_ADDRESS][DOMAIN_NAME]"
click at [227, 165] on button "Next" at bounding box center [241, 166] width 95 height 13
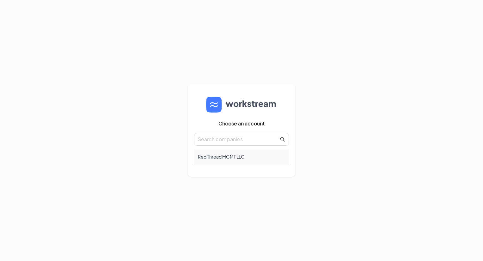
click at [235, 158] on div "Red Thread MGMT LLC" at bounding box center [241, 157] width 95 height 15
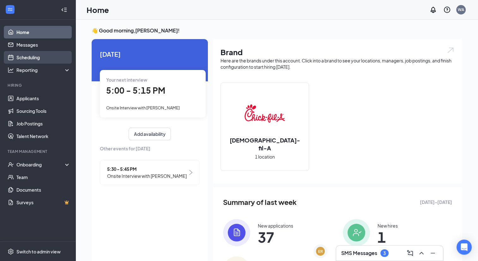
click at [37, 58] on link "Scheduling" at bounding box center [43, 57] width 54 height 13
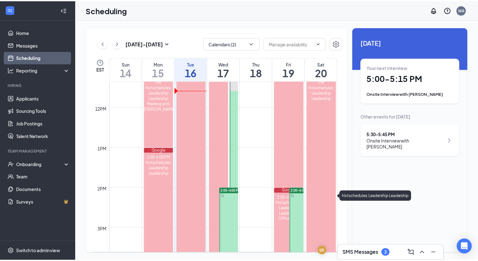
scroll to position [459, 0]
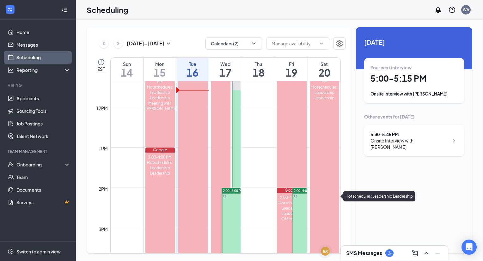
click at [323, 191] on div "11:00 AM-5:00 PM Hotschedules: Leadership Leadership" at bounding box center [323, 190] width 29 height 237
click at [359, 255] on h3 "SMS Messages" at bounding box center [364, 253] width 36 height 7
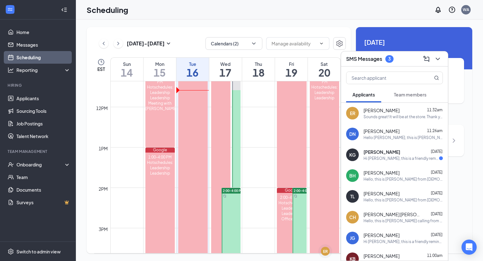
click at [393, 121] on div "ER Elijah Ruiz 11:32am Sounds great! It will be at the store. Thank you" at bounding box center [394, 113] width 107 height 21
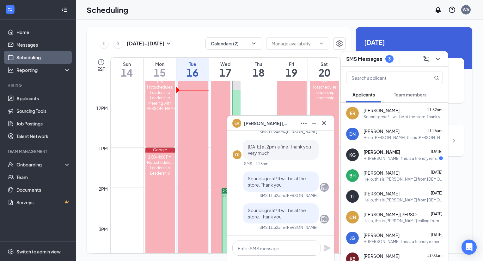
click at [252, 123] on span "Elijah Ruiz" at bounding box center [265, 123] width 44 height 7
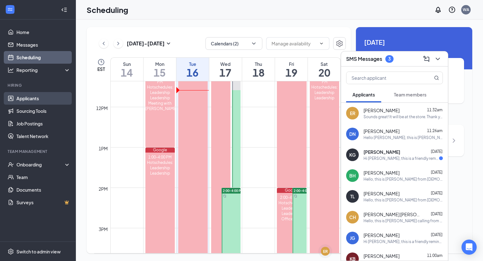
click at [28, 98] on link "Applicants" at bounding box center [43, 98] width 54 height 13
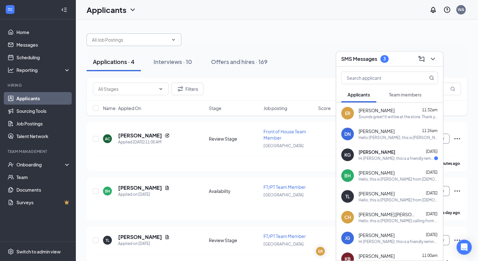
click at [146, 39] on input "text" at bounding box center [130, 39] width 76 height 7
click at [190, 60] on div "Interviews · 10" at bounding box center [172, 62] width 39 height 8
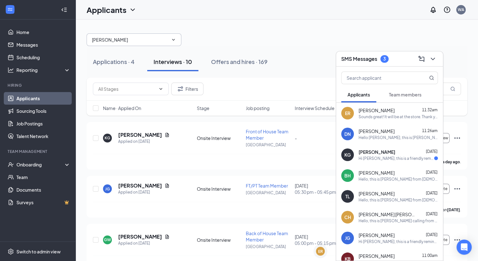
click at [131, 44] on span "elijah No options" at bounding box center [134, 39] width 95 height 13
drag, startPoint x: 123, startPoint y: 40, endPoint x: 19, endPoint y: 44, distance: 103.6
type input "Ruiz"
click at [435, 60] on icon "ChevronDown" at bounding box center [433, 59] width 8 height 8
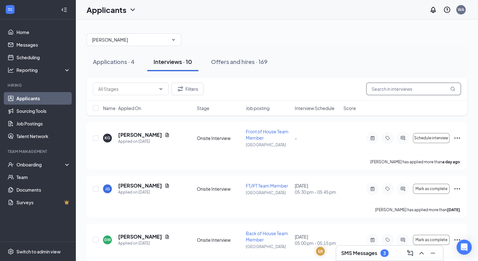
click at [383, 88] on input "text" at bounding box center [413, 89] width 95 height 13
type input "ruiz"
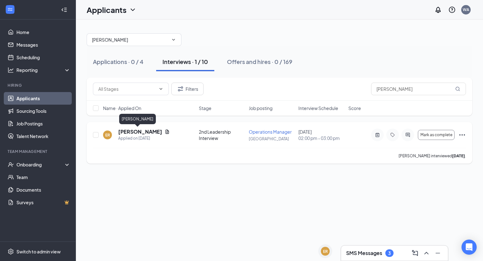
click at [130, 131] on h5 "Elijah Ruiz" at bounding box center [140, 132] width 44 height 7
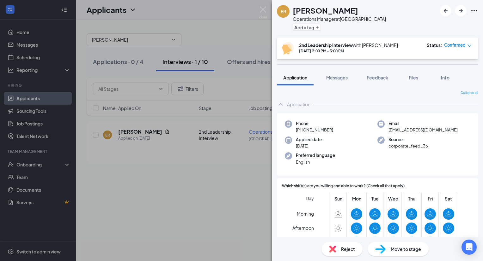
click at [398, 251] on span "Move to stage" at bounding box center [405, 249] width 30 height 7
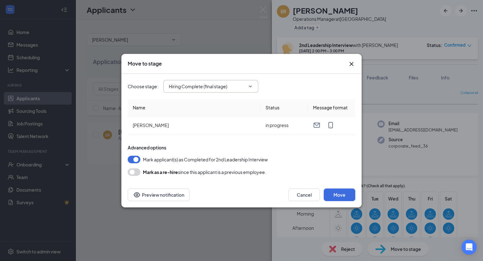
click at [189, 89] on input "Hiring Complete (final stage)" at bounding box center [207, 86] width 76 height 7
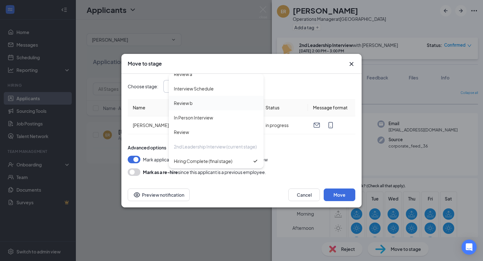
scroll to position [28, 0]
click at [211, 143] on div "2nd Leadership Interview (current stage)" at bounding box center [215, 146] width 83 height 7
click at [299, 160] on div "Mark applicant(s) as Completed for 2nd Leadership Interview" at bounding box center [241, 160] width 227 height 8
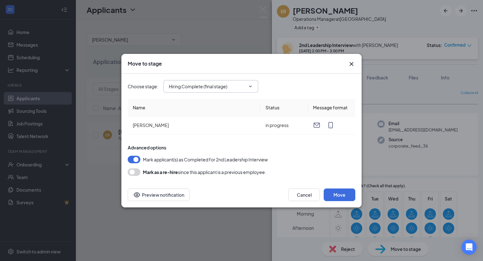
click at [235, 88] on input "Hiring Complete (final stage)" at bounding box center [207, 86] width 76 height 7
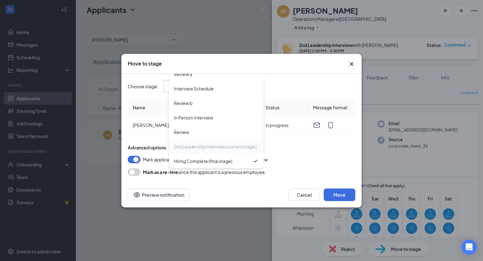
click at [229, 140] on div "2nd Leadership Interview (current stage)" at bounding box center [216, 147] width 95 height 15
click at [217, 116] on div "In Person Interview" at bounding box center [216, 118] width 95 height 15
type input "In Person Interview"
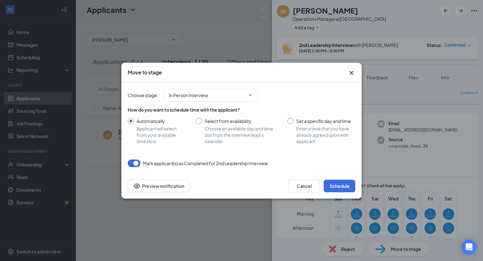
click at [294, 120] on input "Set a specific day and time Enter a time that you have already agreed upon with…" at bounding box center [321, 131] width 68 height 27
radio input "true"
radio input "false"
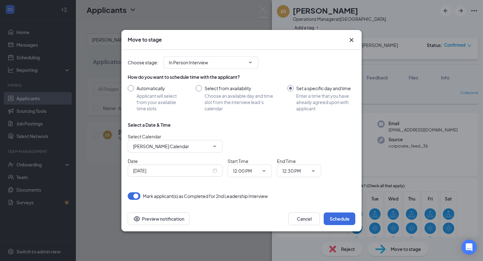
click at [213, 170] on div "Sep 16, 2025" at bounding box center [175, 170] width 84 height 7
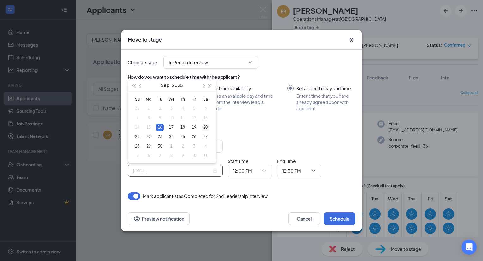
type input "Sep 20, 2025"
click at [207, 129] on div "20" at bounding box center [205, 128] width 8 height 8
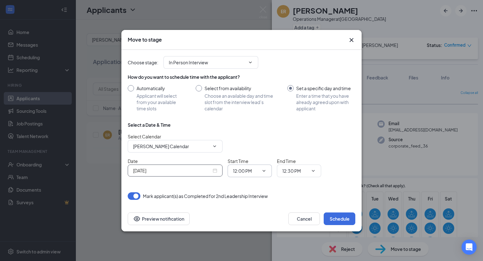
click at [243, 171] on input "12:00 PM" at bounding box center [246, 171] width 26 height 7
click at [255, 140] on div "02:00 PM" at bounding box center [246, 138] width 19 height 7
type input "02:00 PM"
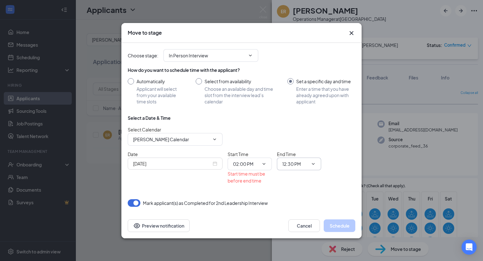
click at [292, 165] on input "12:30 PM" at bounding box center [295, 164] width 26 height 7
click at [303, 147] on div "03:00 PM" at bounding box center [296, 148] width 19 height 7
type input "03:00 PM"
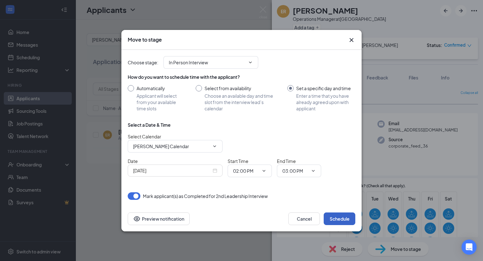
click at [335, 223] on button "Schedule" at bounding box center [339, 219] width 32 height 13
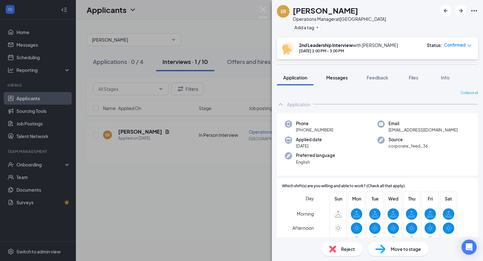
click at [335, 80] on div "Messages" at bounding box center [336, 78] width 21 height 6
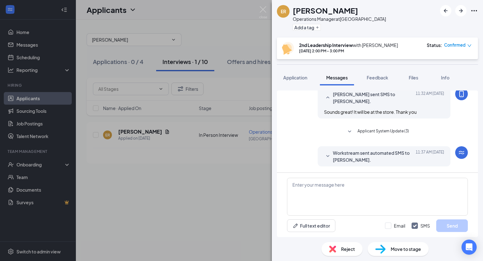
scroll to position [235, 0]
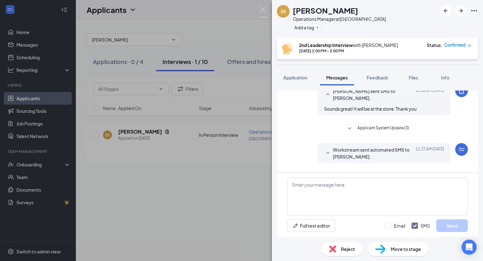
click at [245, 178] on div "ER Elijah Ruiz Operations Manager at Indian River Road Add a tag 2nd Leadership…" at bounding box center [241, 130] width 483 height 261
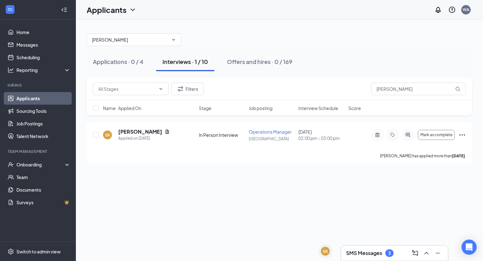
click at [360, 252] on h3 "SMS Messages" at bounding box center [364, 253] width 36 height 7
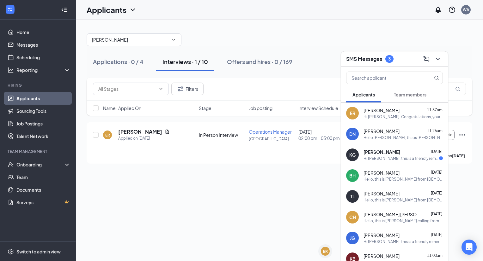
click at [403, 140] on div "Hello Doug, this is Chrisanne. We would like to bring you into the store for th…" at bounding box center [402, 137] width 79 height 5
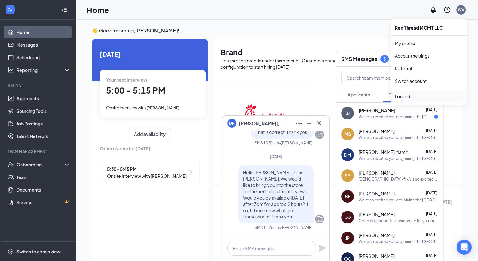
click at [416, 98] on div "Log out" at bounding box center [429, 96] width 68 height 6
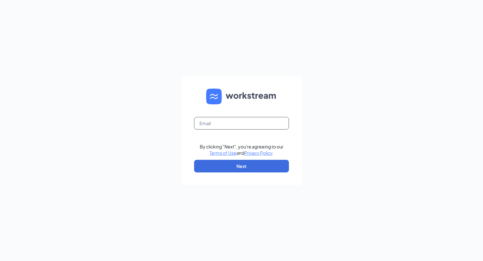
click at [263, 124] on input "text" at bounding box center [241, 123] width 95 height 13
type input "[EMAIL_ADDRESS][DOMAIN_NAME]"
click at [246, 163] on button "Next" at bounding box center [241, 166] width 95 height 13
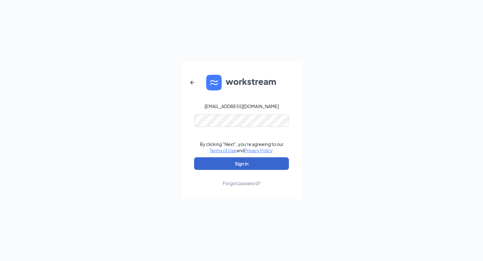
click at [250, 162] on button "Sign In" at bounding box center [241, 164] width 95 height 13
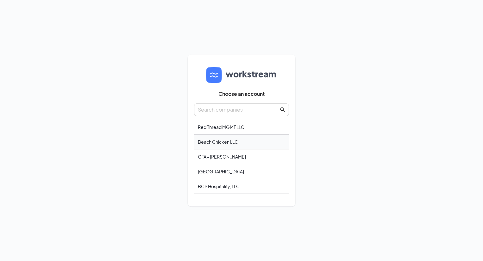
click at [251, 146] on div "Beach Chicken LLC" at bounding box center [241, 142] width 95 height 15
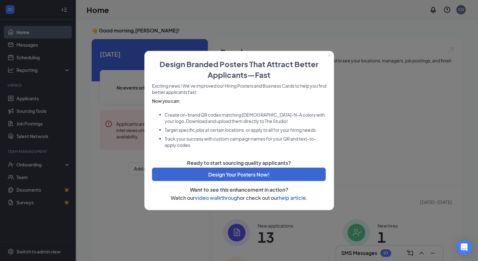
click at [330, 54] on icon "Close" at bounding box center [329, 56] width 4 height 4
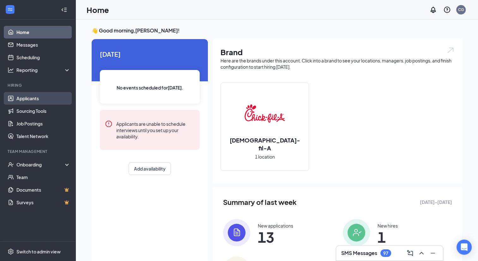
click at [48, 101] on link "Applicants" at bounding box center [43, 98] width 54 height 13
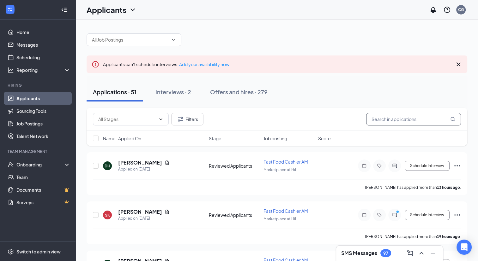
click at [382, 117] on input "text" at bounding box center [413, 119] width 95 height 13
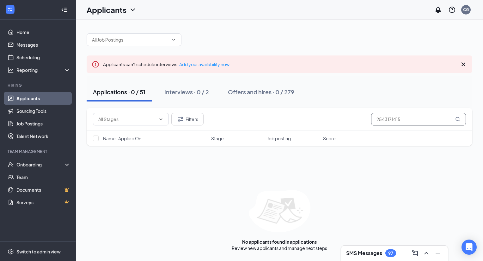
click at [392, 117] on input "2543171415" at bounding box center [418, 119] width 95 height 13
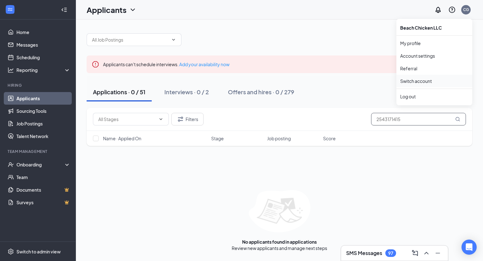
type input "2543171415"
click at [427, 82] on link "Switch account" at bounding box center [416, 81] width 32 height 6
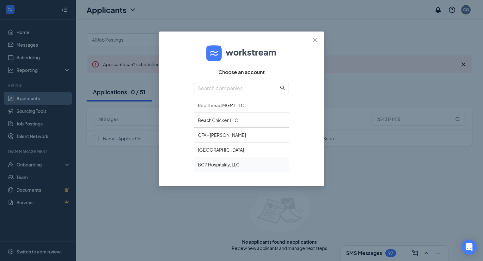
click at [225, 163] on div "BCP Hospitality, LLC" at bounding box center [241, 165] width 95 height 15
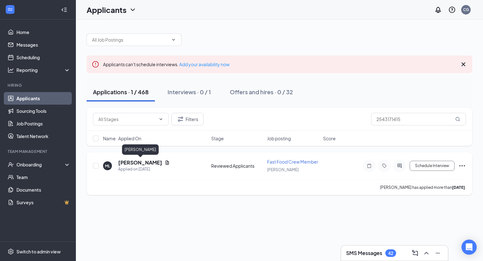
click at [154, 162] on h5 "[PERSON_NAME]" at bounding box center [140, 162] width 44 height 7
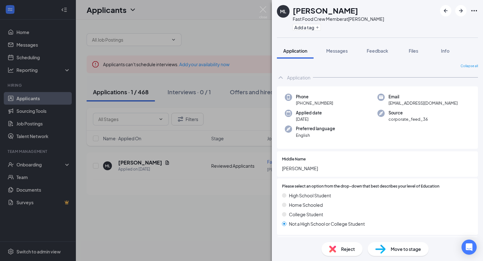
click at [399, 248] on span "Move to stage" at bounding box center [405, 249] width 30 height 7
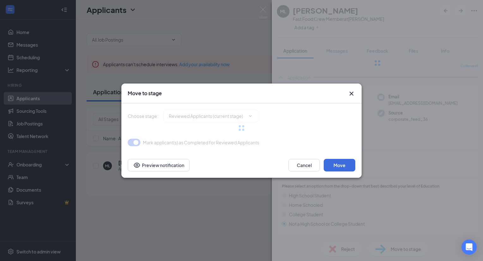
type input "WAITLIST/HOLD (next stage)"
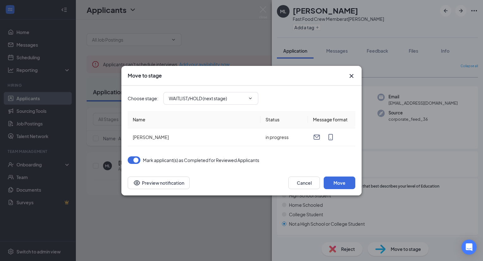
click at [352, 76] on icon "Cross" at bounding box center [351, 76] width 8 height 8
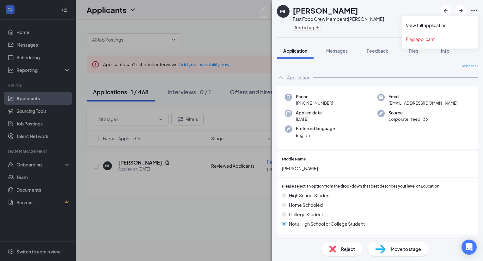
click at [477, 11] on icon "Ellipses" at bounding box center [474, 11] width 8 height 8
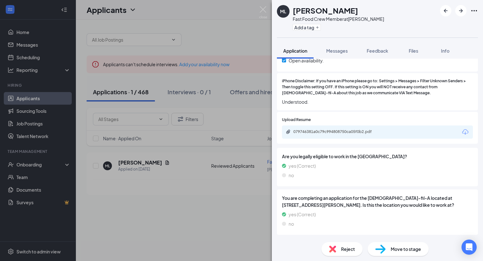
scroll to position [422, 0]
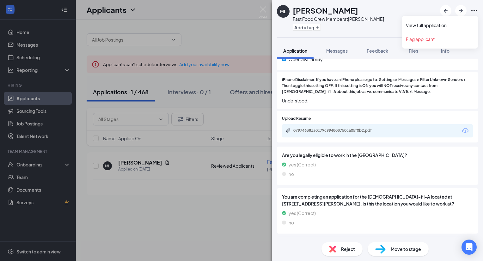
click at [474, 12] on icon "Ellipses" at bounding box center [474, 11] width 8 height 8
click at [445, 27] on link "View full application" at bounding box center [439, 25] width 68 height 6
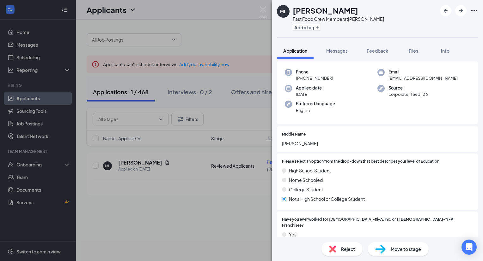
scroll to position [0, 0]
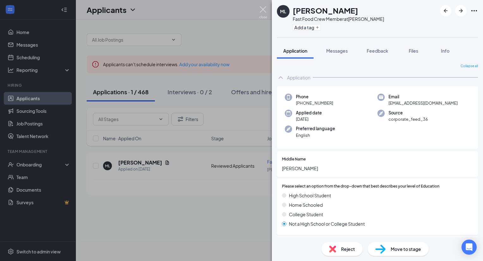
click at [261, 10] on img at bounding box center [263, 12] width 8 height 12
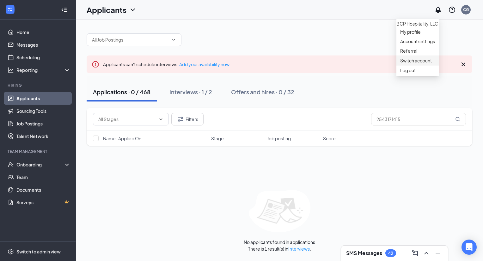
click at [417, 63] on link "Switch account" at bounding box center [416, 61] width 32 height 6
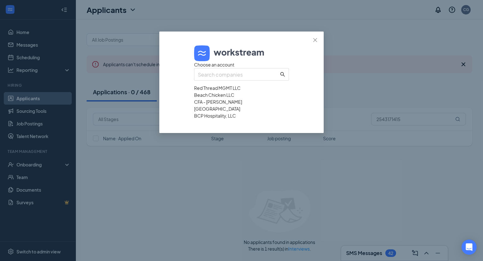
click at [243, 119] on div "BCP Hospitality, LLC" at bounding box center [241, 115] width 95 height 7
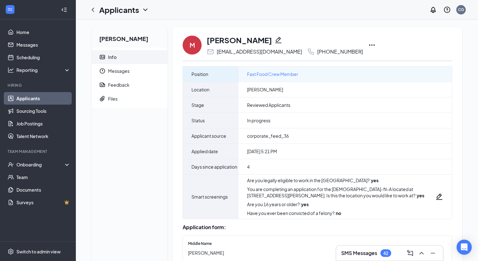
click at [289, 74] on span "Fast Food Crew Member" at bounding box center [272, 74] width 51 height 7
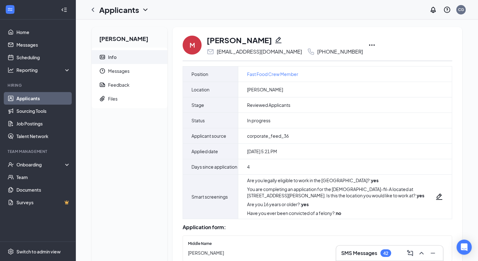
click at [369, 45] on icon "Ellipses" at bounding box center [372, 45] width 6 height 1
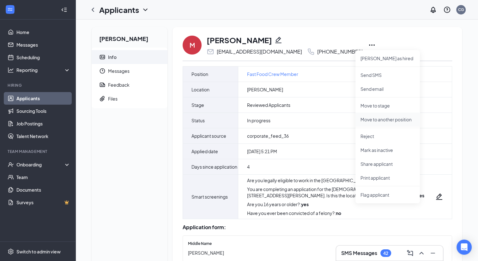
click at [393, 121] on p "Move to another position" at bounding box center [387, 120] width 54 height 6
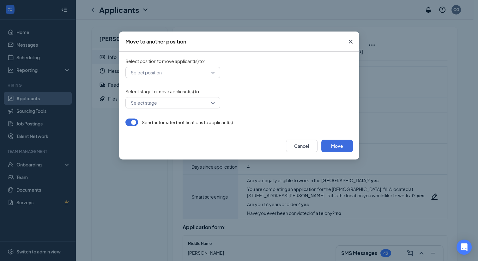
click at [201, 75] on input "search" at bounding box center [170, 72] width 83 height 11
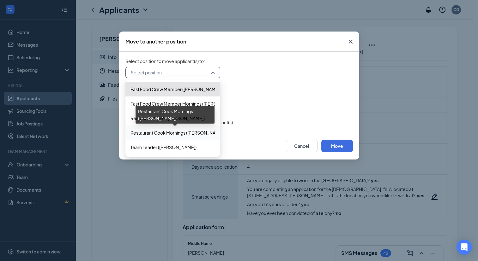
click at [187, 135] on span "Restaurant Cook Mornings ([PERSON_NAME])" at bounding box center [177, 132] width 94 height 7
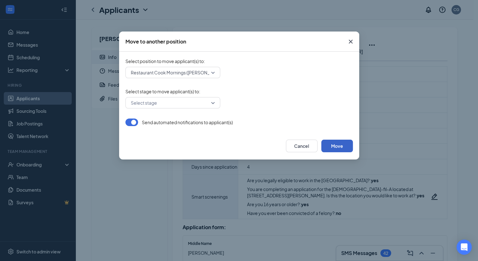
click at [339, 150] on button "Move" at bounding box center [337, 146] width 32 height 13
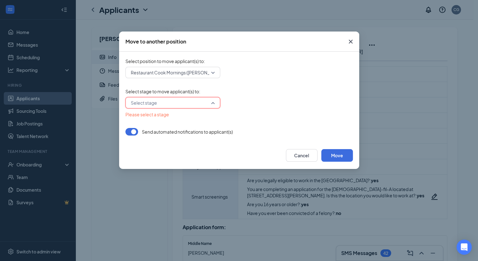
click at [181, 103] on input "search" at bounding box center [170, 103] width 83 height 11
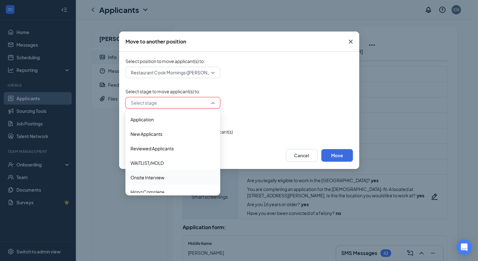
click at [177, 172] on div "Onsite Interview" at bounding box center [172, 178] width 95 height 15
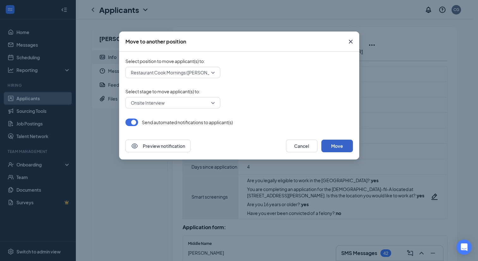
click at [332, 143] on button "Move" at bounding box center [337, 146] width 32 height 13
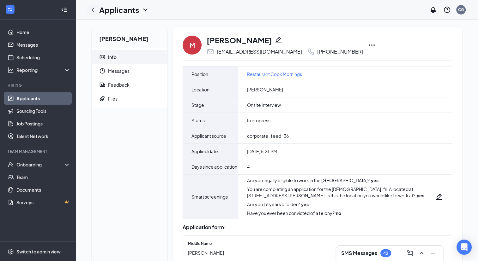
click at [93, 9] on icon "ChevronLeft" at bounding box center [93, 10] width 8 height 8
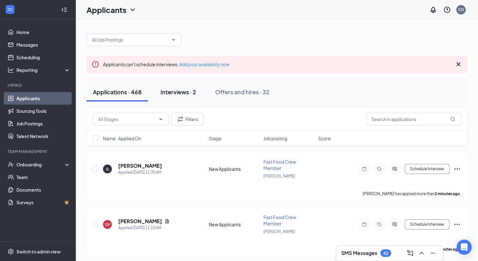
click at [169, 94] on div "Interviews · 2" at bounding box center [178, 92] width 36 height 8
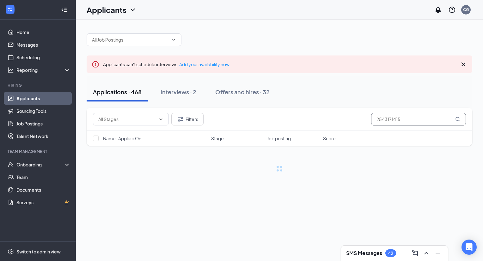
click at [384, 121] on input "2543171415" at bounding box center [418, 119] width 95 height 13
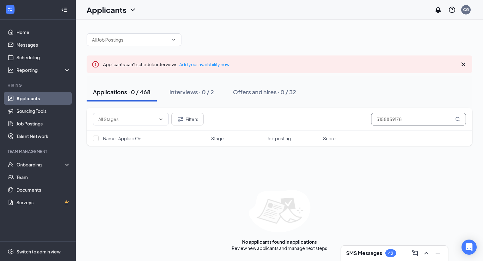
click at [383, 120] on input "3158859178" at bounding box center [418, 119] width 95 height 13
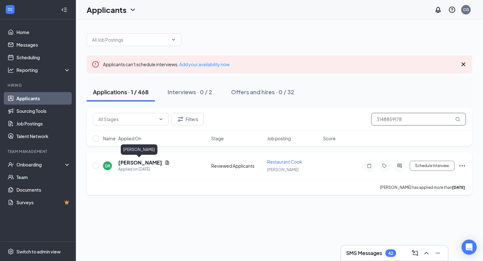
type input "3148859178"
click at [149, 162] on h5 "[PERSON_NAME]" at bounding box center [140, 162] width 44 height 7
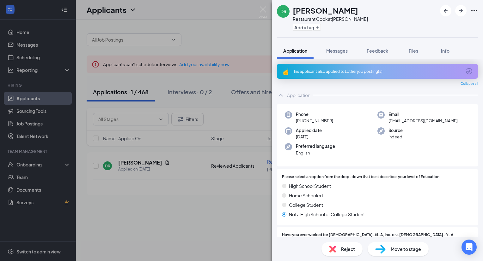
click at [332, 75] on div "This applicant also applied to 1 other job posting(s)" at bounding box center [377, 71] width 201 height 15
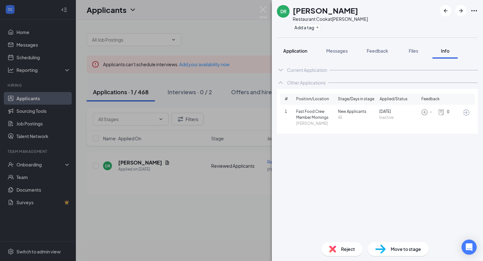
click at [297, 53] on span "Application" at bounding box center [295, 51] width 24 height 6
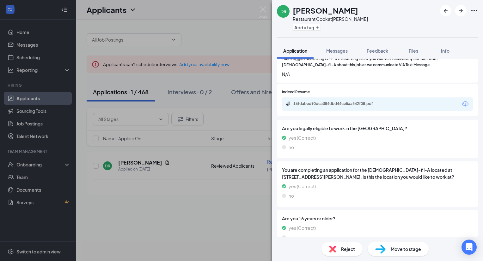
scroll to position [440, 0]
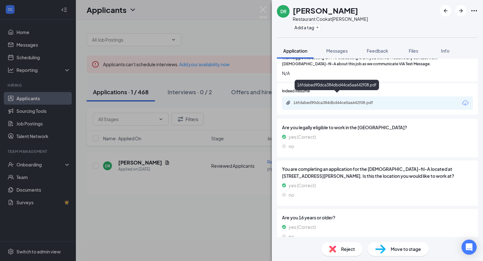
click at [363, 100] on div "16fdabed90dca384dbd44ce5aa642f08.pdf" at bounding box center [337, 102] width 88 height 5
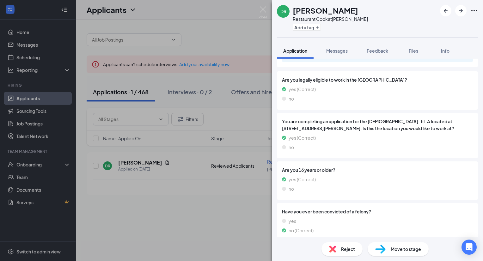
scroll to position [485, 0]
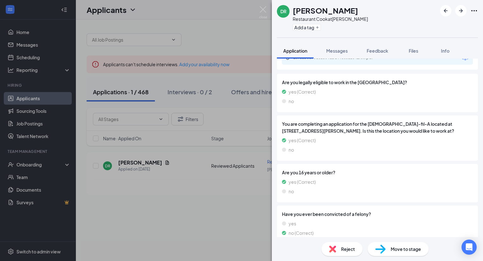
click at [338, 251] on div "Reject" at bounding box center [341, 250] width 41 height 14
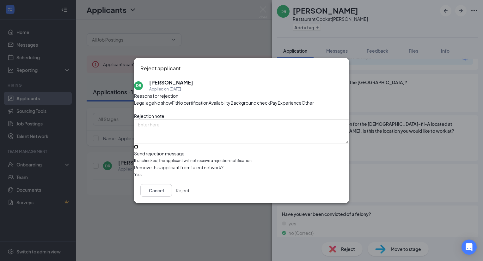
click at [138, 149] on input "Send rejection message If unchecked, the applicant will not receive a rejection…" at bounding box center [136, 147] width 4 height 4
checkbox input "true"
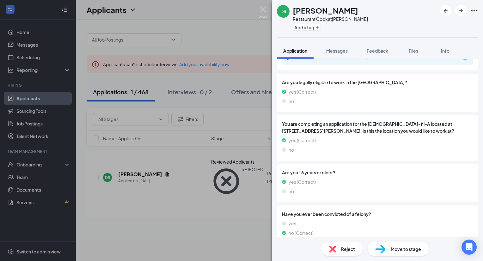
click at [265, 9] on img at bounding box center [263, 12] width 8 height 12
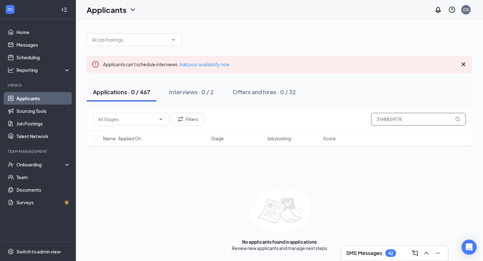
click at [390, 119] on input "3148859178" at bounding box center [418, 119] width 95 height 13
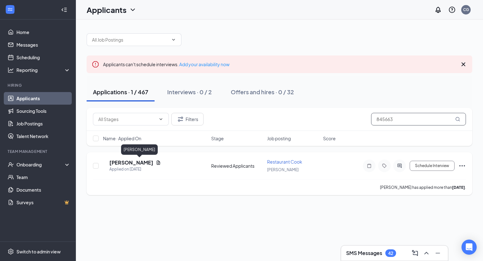
type input "845663"
click at [148, 165] on h5 "Rachel Simmons" at bounding box center [131, 162] width 44 height 7
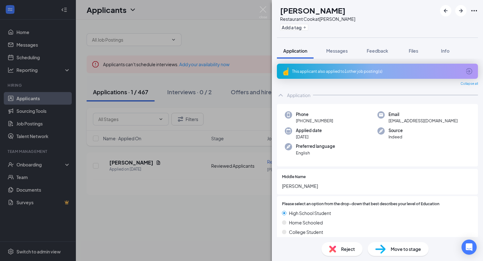
click at [342, 71] on div "This applicant also applied to 1 other job posting(s)" at bounding box center [376, 71] width 169 height 5
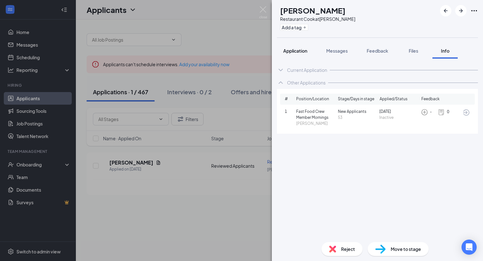
click at [297, 53] on div "Application" at bounding box center [295, 51] width 24 height 6
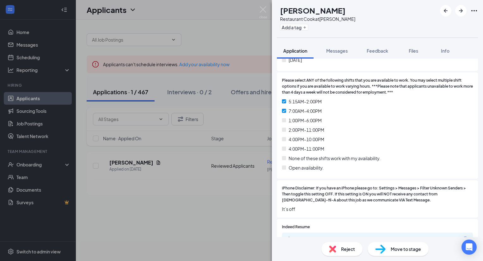
scroll to position [332, 0]
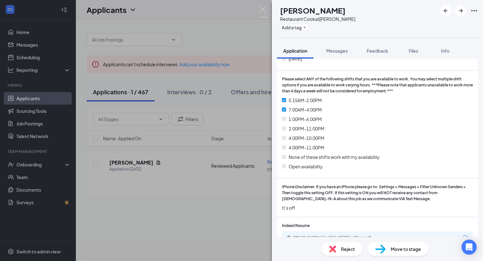
click at [356, 246] on div "Reject" at bounding box center [341, 250] width 41 height 14
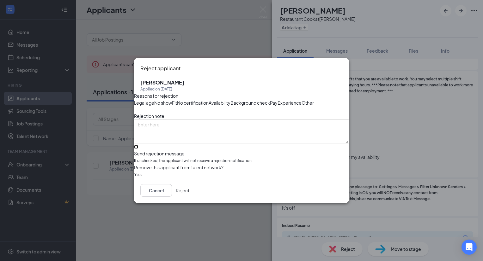
click at [138, 149] on input "Send rejection message If unchecked, the applicant will not receive a rejection…" at bounding box center [136, 147] width 4 height 4
checkbox input "true"
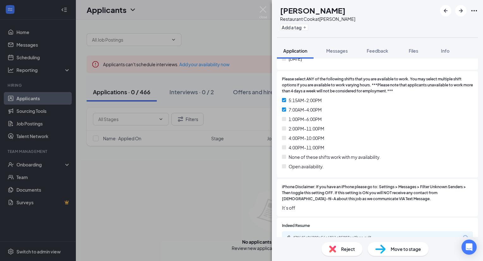
click at [350, 247] on span "Reject" at bounding box center [348, 249] width 14 height 7
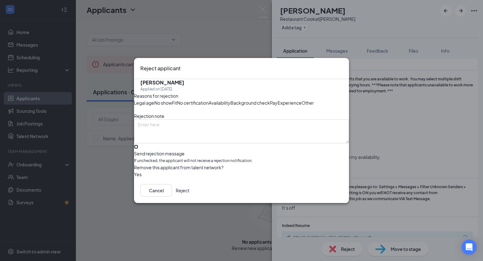
click at [138, 149] on input "Send rejection message If unchecked, the applicant will not receive a rejection…" at bounding box center [136, 147] width 4 height 4
checkbox input "true"
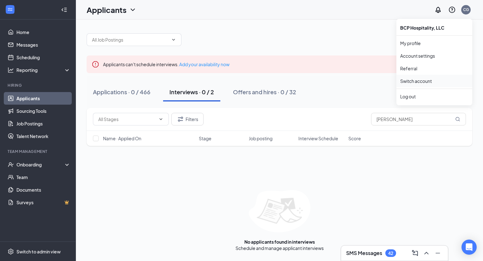
click at [431, 79] on link "Switch account" at bounding box center [416, 81] width 32 height 6
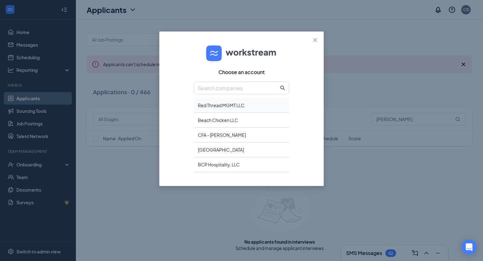
click at [249, 100] on div "Red Thread MGMT LLC" at bounding box center [241, 105] width 95 height 15
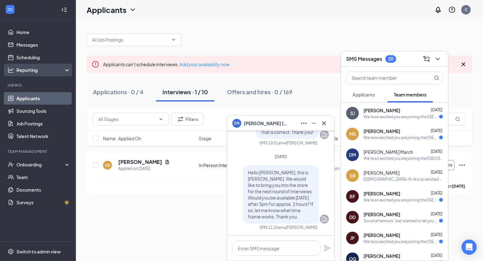
click at [66, 71] on icon at bounding box center [68, 71] width 5 height 0
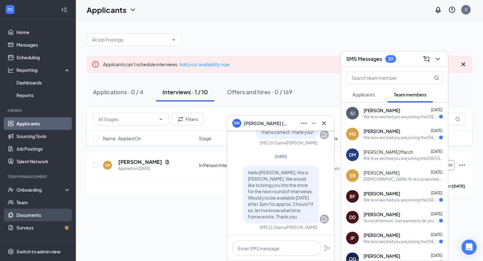
click at [28, 213] on link "Documents" at bounding box center [43, 215] width 54 height 13
